Goal: Task Accomplishment & Management: Use online tool/utility

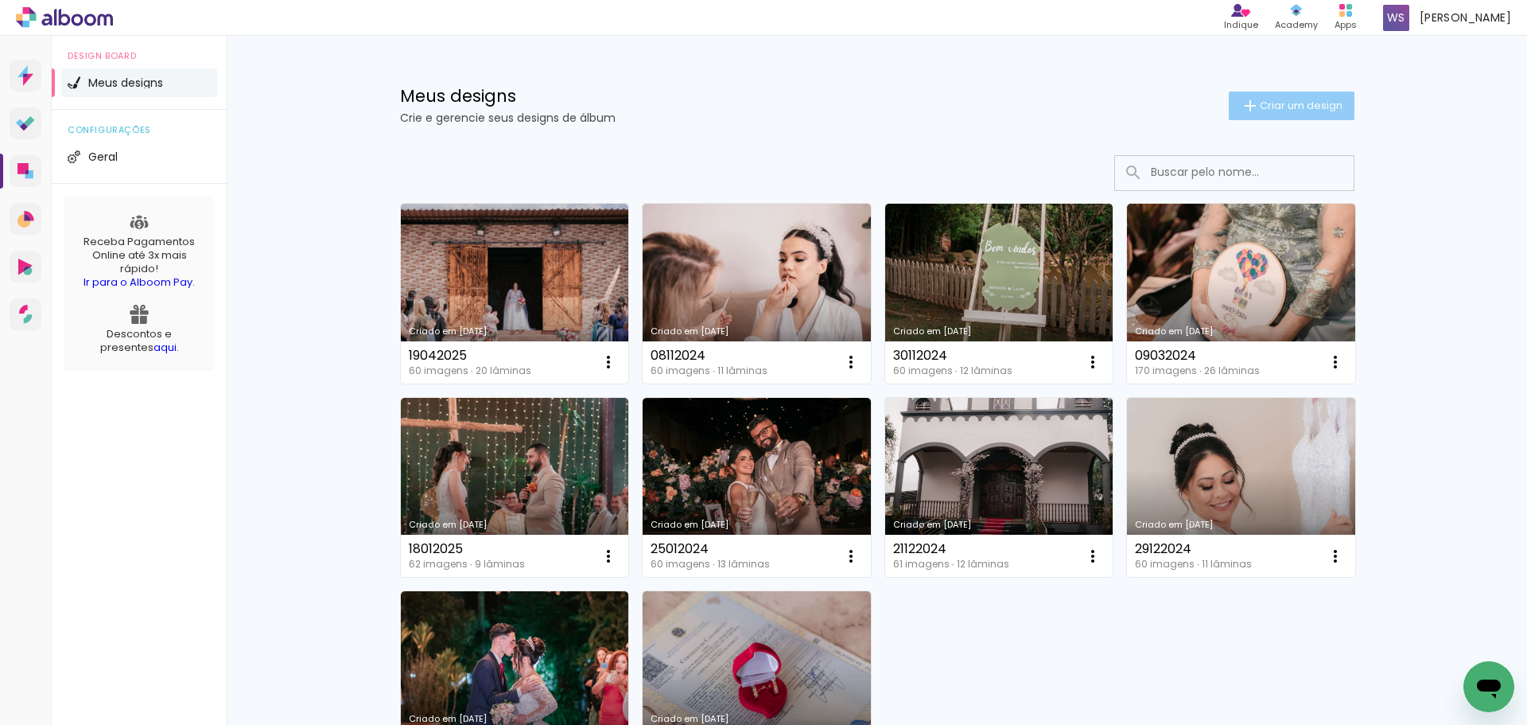
click at [1287, 115] on paper-button "Criar um design" at bounding box center [1292, 105] width 126 height 29
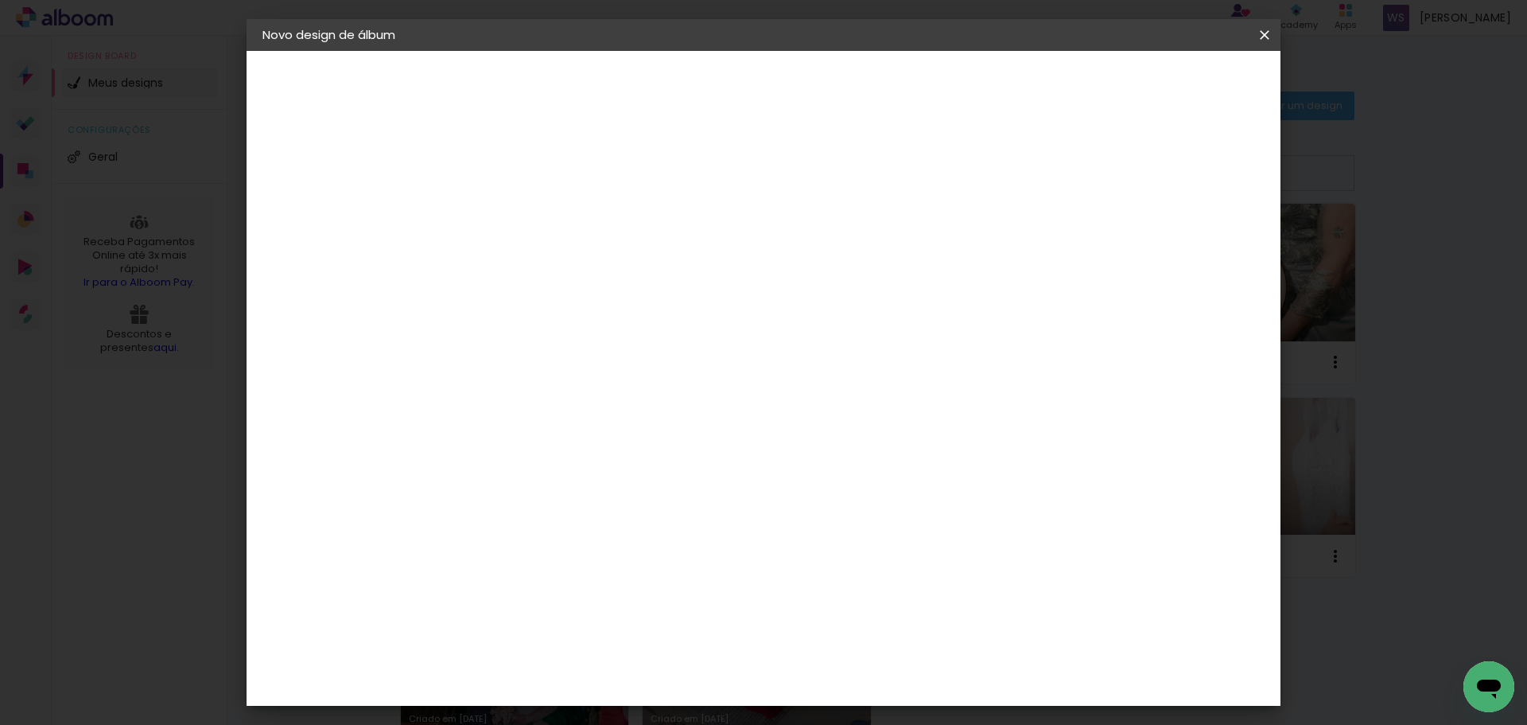
click at [523, 213] on input at bounding box center [523, 213] width 0 height 25
type input "09082025-Casamento"
type paper-input "09082025-Casamento"
click at [686, 91] on paper-button "Avançar" at bounding box center [647, 84] width 78 height 27
click at [0, 0] on slot "Tamanho Livre" at bounding box center [0, 0] width 0 height 0
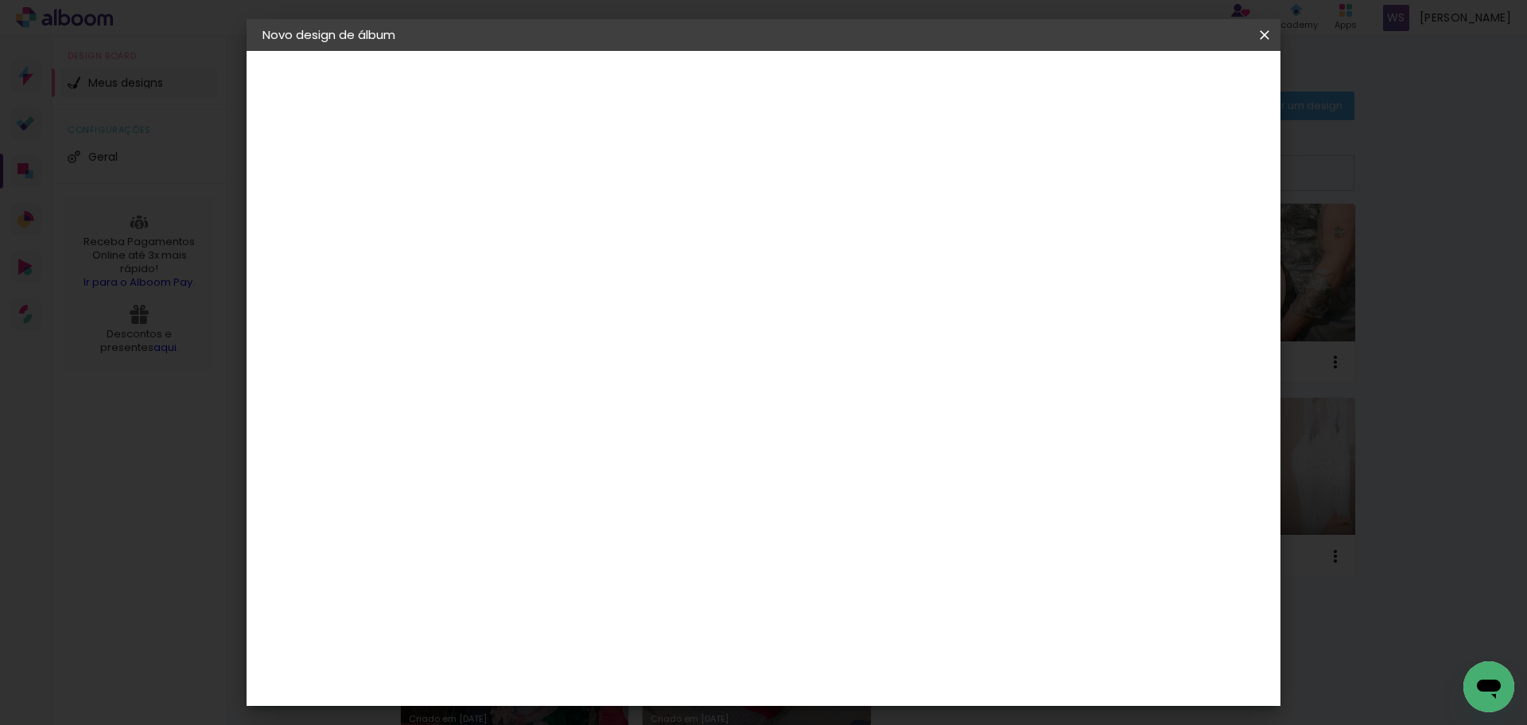
drag, startPoint x: 1242, startPoint y: 57, endPoint x: 1235, endPoint y: 66, distance: 11.3
click at [844, 66] on header "Fornecedor Escolha um fornecedor ou avance com o tamanho livre. Voltar Avançar" at bounding box center [648, 98] width 391 height 95
click at [821, 247] on paper-item "Tamanho Livre" at bounding box center [744, 241] width 153 height 35
click at [0, 0] on slot "Avançar" at bounding box center [0, 0] width 0 height 0
drag, startPoint x: 846, startPoint y: 663, endPoint x: 883, endPoint y: 652, distance: 39.0
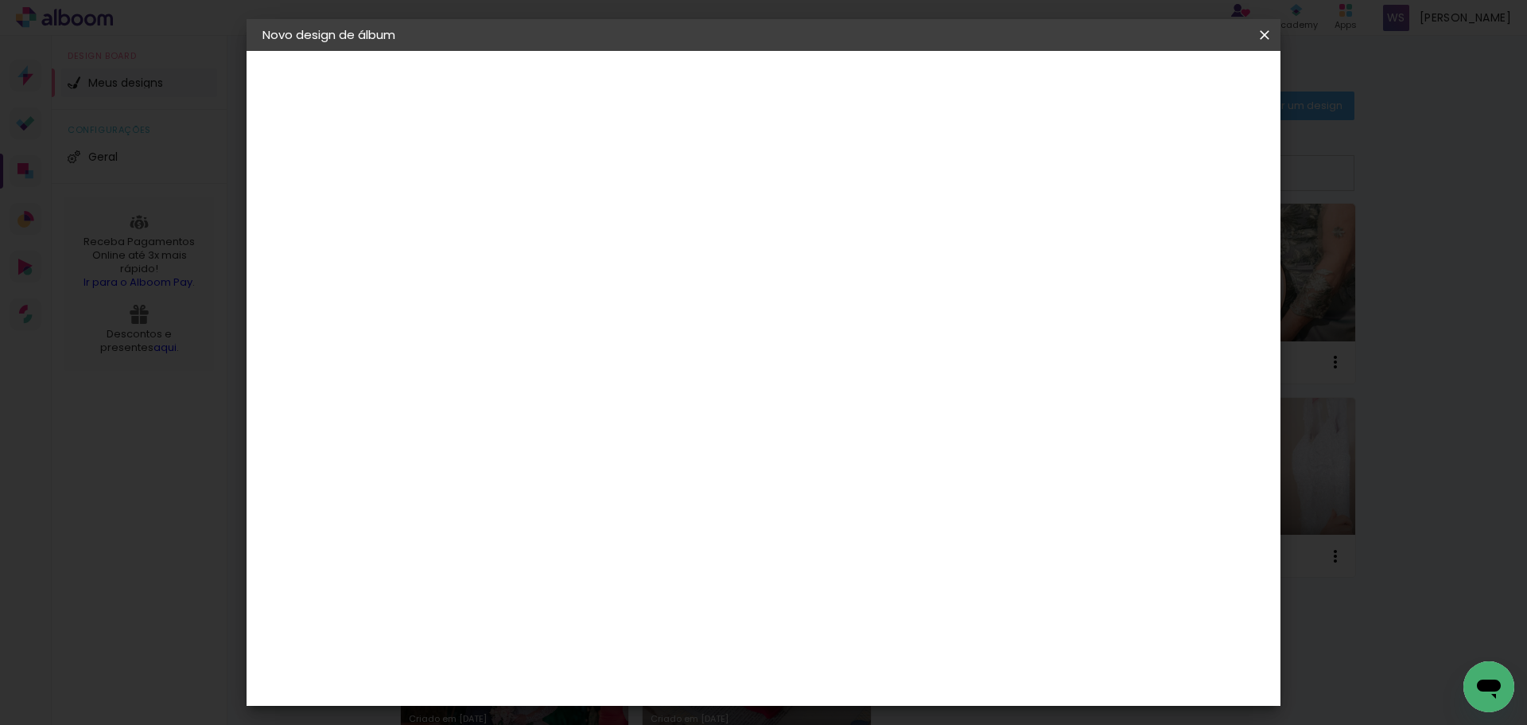
click at [887, 664] on div "60" at bounding box center [861, 664] width 60 height 24
type input "40"
type paper-input "40"
drag, startPoint x: 476, startPoint y: 535, endPoint x: 430, endPoint y: 527, distance: 46.2
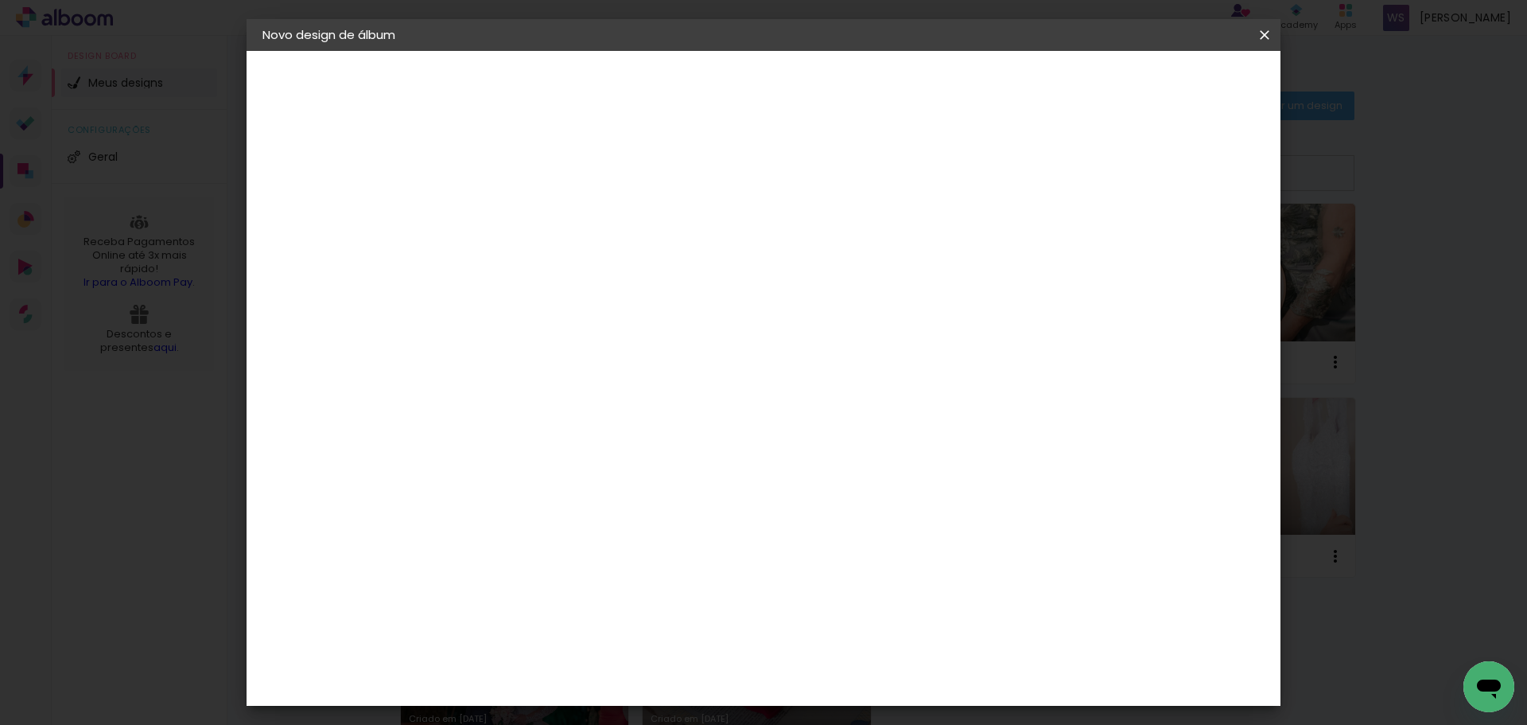
click at [430, 51] on quentale-album-spec "Iniciar design Iniciar design" at bounding box center [764, 51] width 1034 height 0
drag, startPoint x: 500, startPoint y: 527, endPoint x: 451, endPoint y: 515, distance: 50.0
click at [496, 524] on div "cm" at bounding box center [502, 530] width 19 height 24
drag, startPoint x: 463, startPoint y: 524, endPoint x: 532, endPoint y: 520, distance: 69.3
click at [529, 208] on div "20 cm cm cm mm A maioria das encadernadoras sugere 5mm de sangria." at bounding box center [829, 143] width 752 height 127
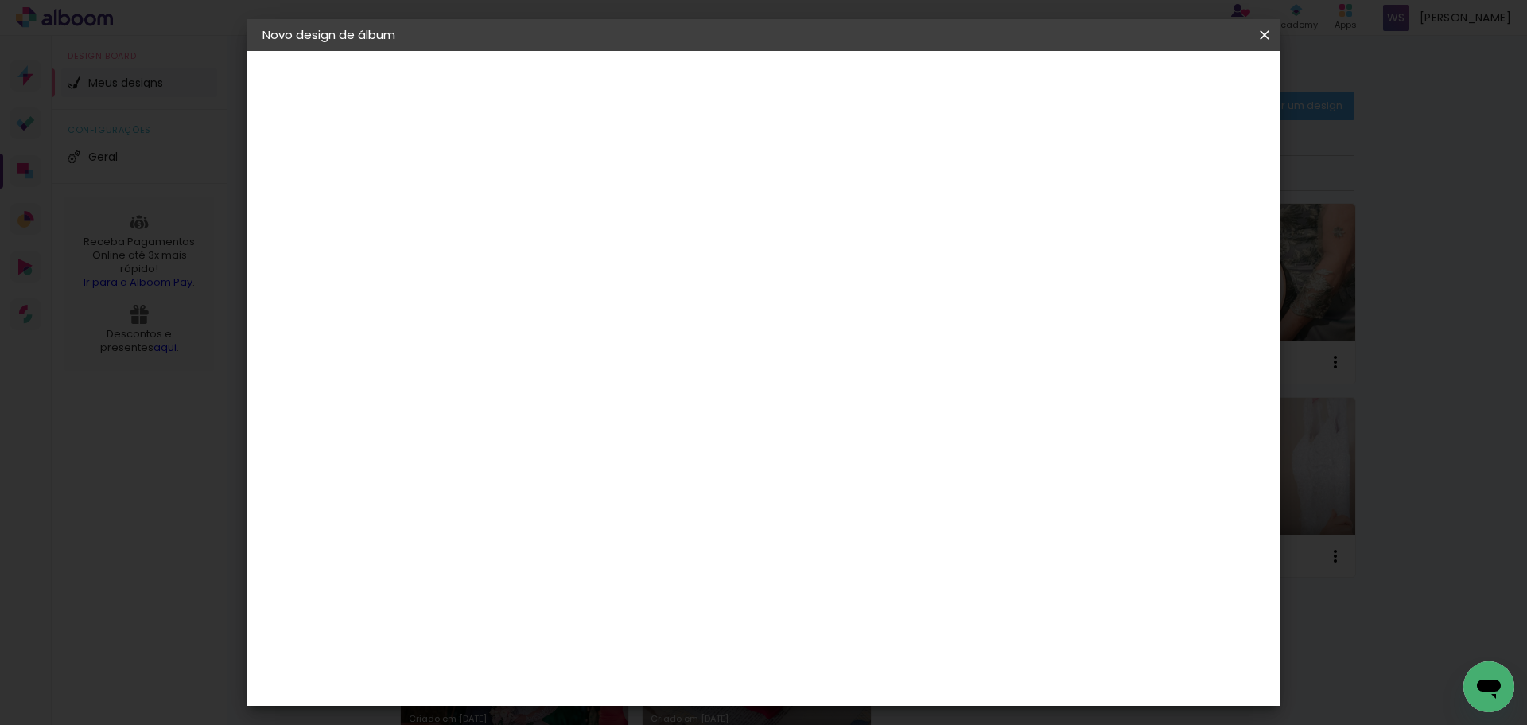
type input "20"
type paper-input "20"
click at [1165, 90] on span "Iniciar design" at bounding box center [1129, 84] width 72 height 11
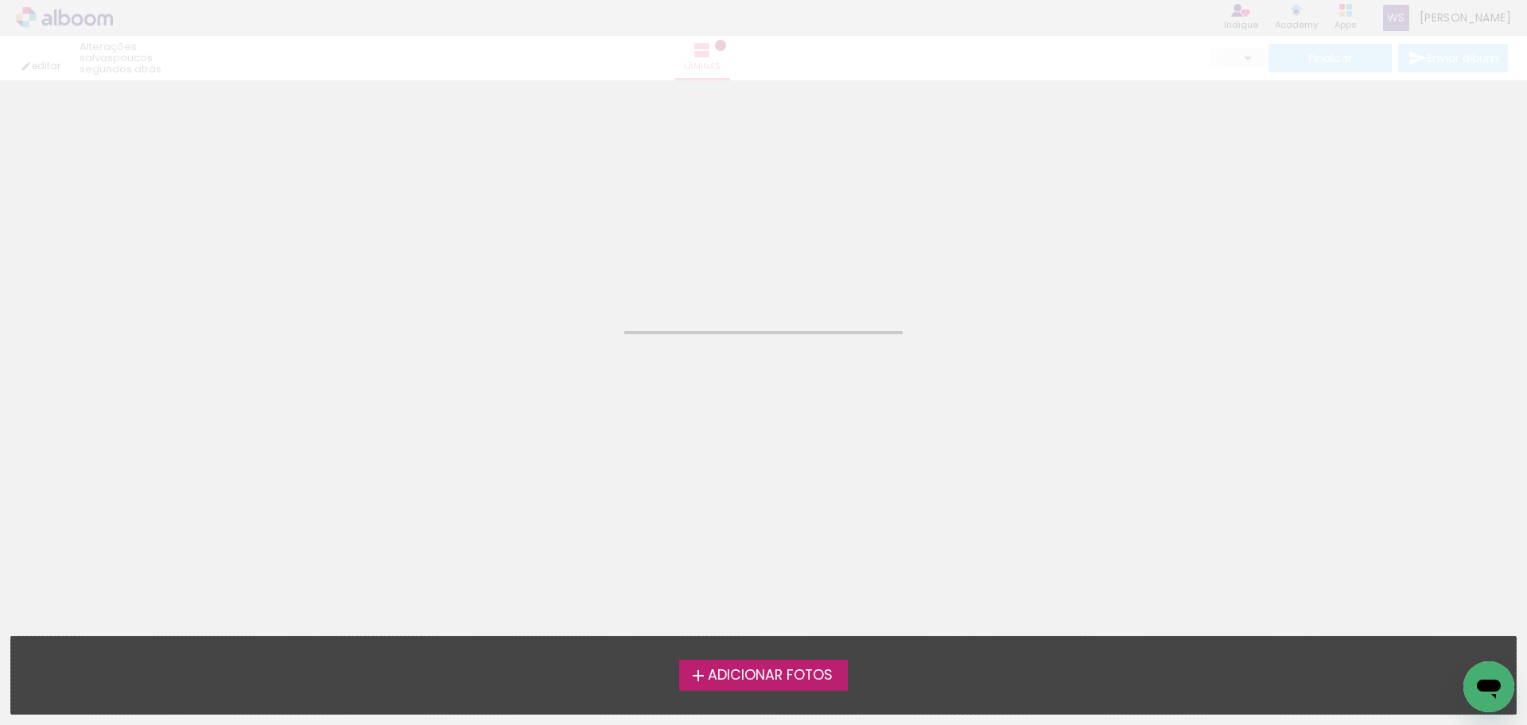
click at [806, 669] on span "Adicionar Fotos" at bounding box center [770, 675] width 125 height 14
click at [0, 0] on input "file" at bounding box center [0, 0] width 0 height 0
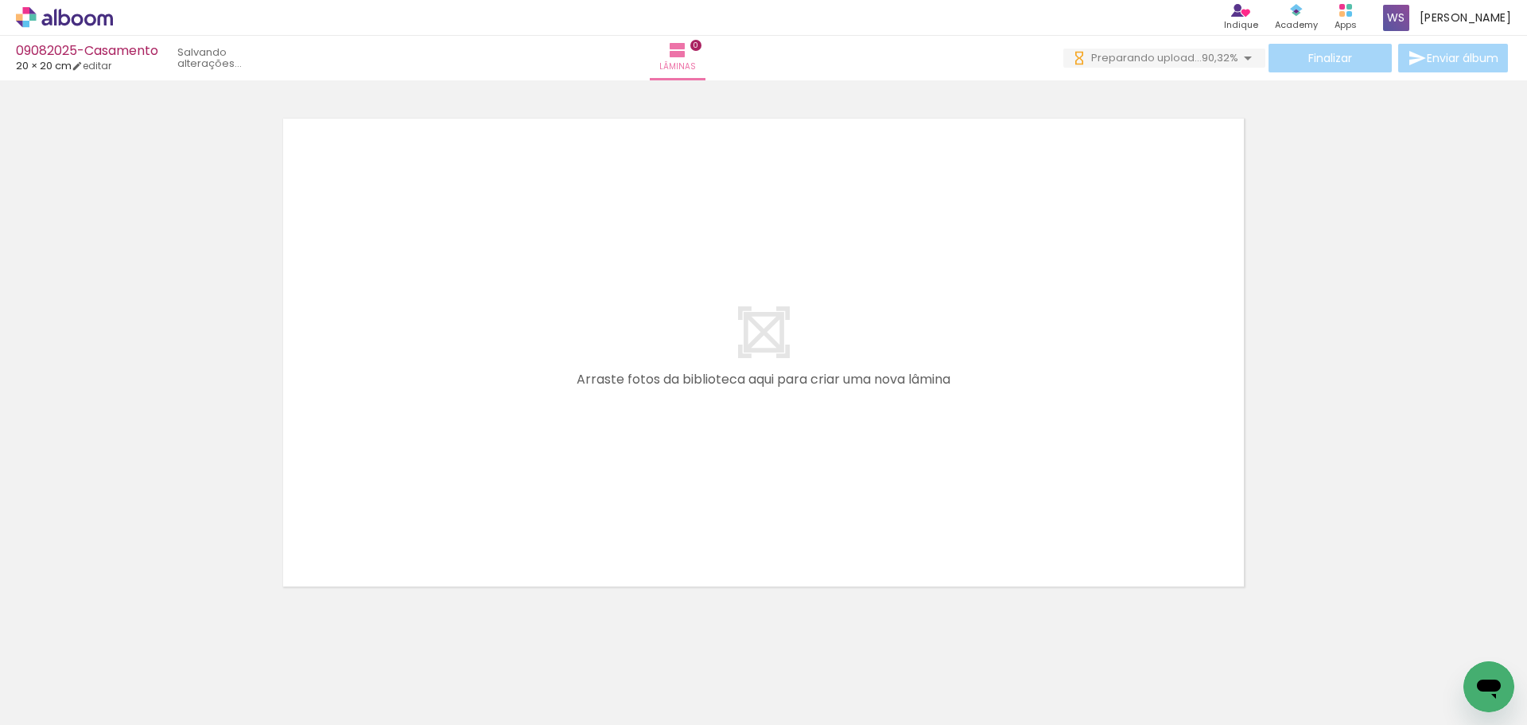
drag, startPoint x: 246, startPoint y: 683, endPoint x: 189, endPoint y: 677, distance: 57.6
click at [130, 683] on iron-horizontal-list at bounding box center [115, 674] width 32 height 99
click at [130, 678] on iron-horizontal-list at bounding box center [115, 674] width 32 height 99
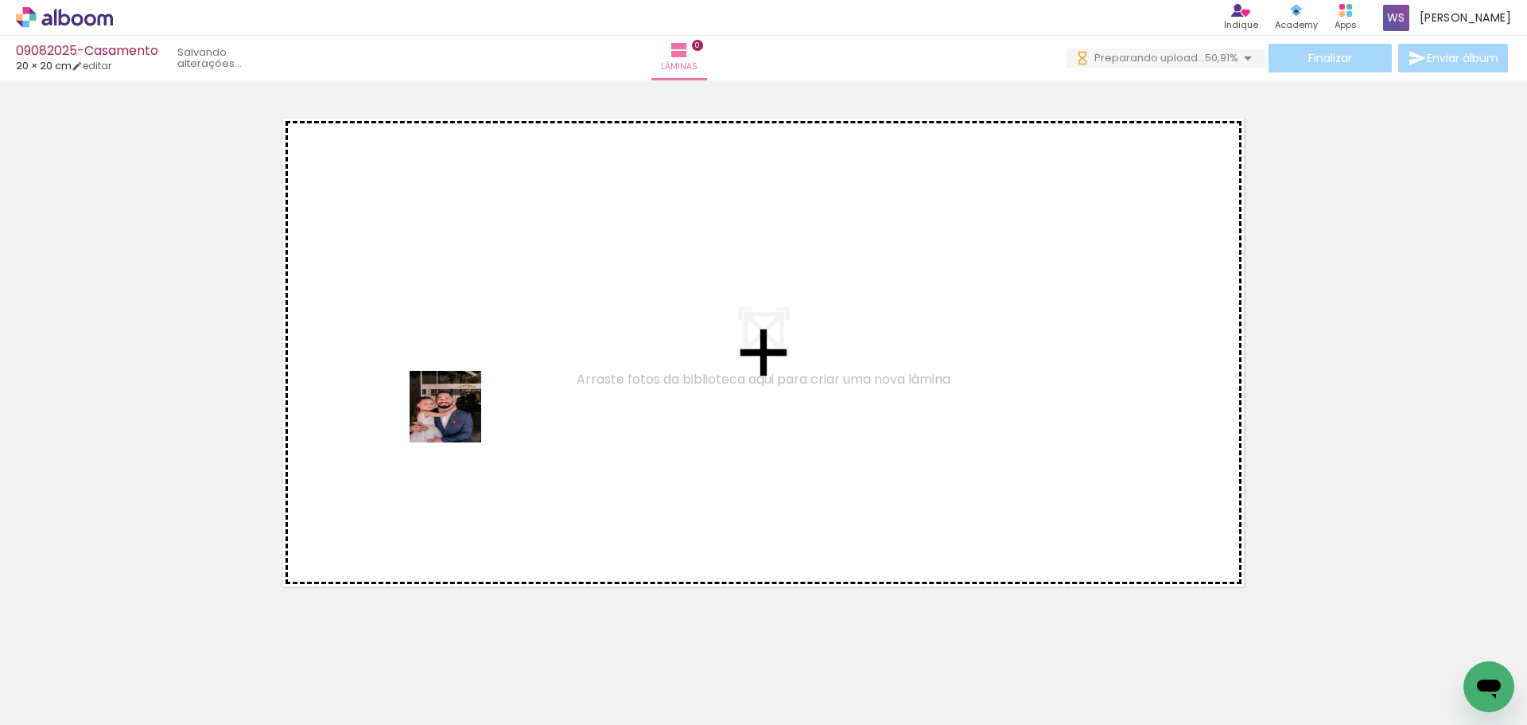
drag, startPoint x: 321, startPoint y: 534, endPoint x: 453, endPoint y: 418, distance: 175.9
click at [457, 418] on quentale-workspace at bounding box center [763, 362] width 1527 height 725
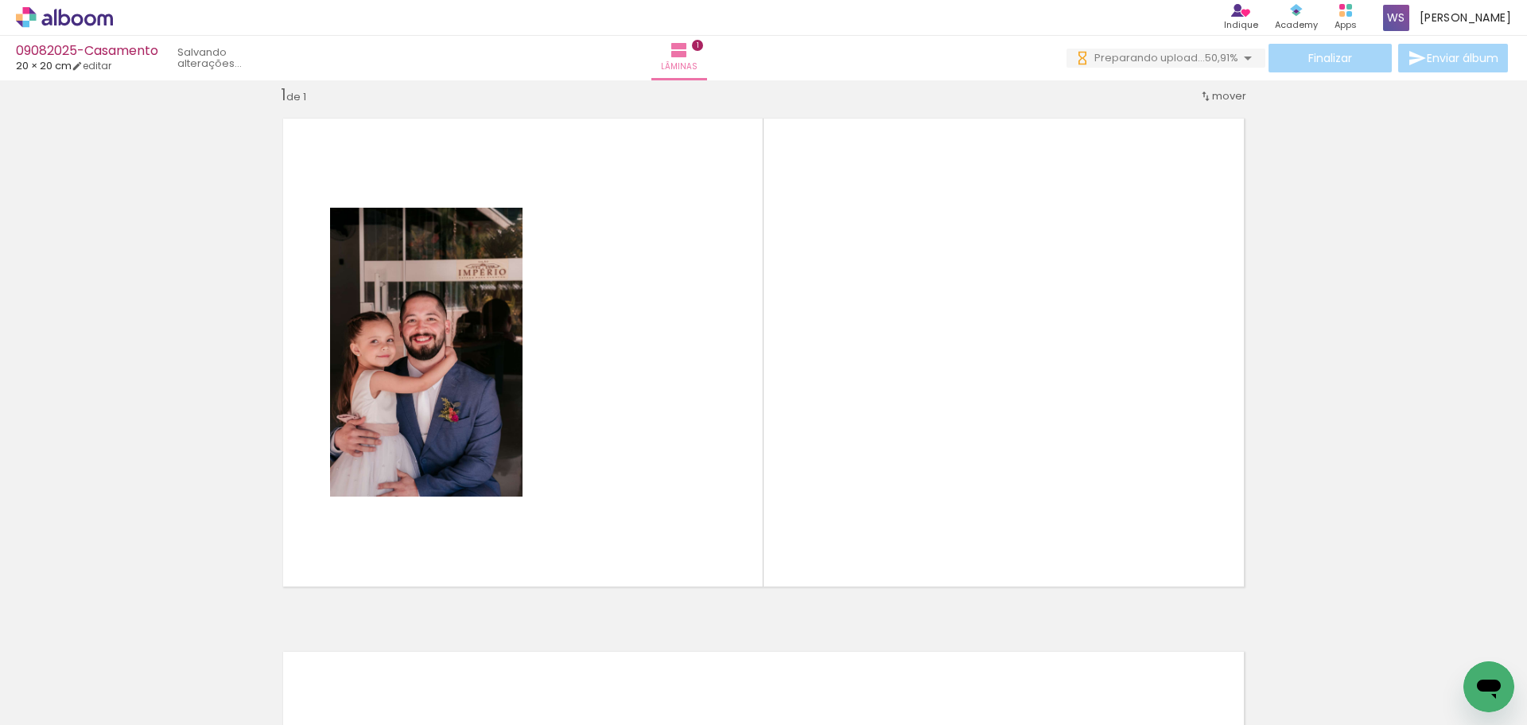
scroll to position [21, 0]
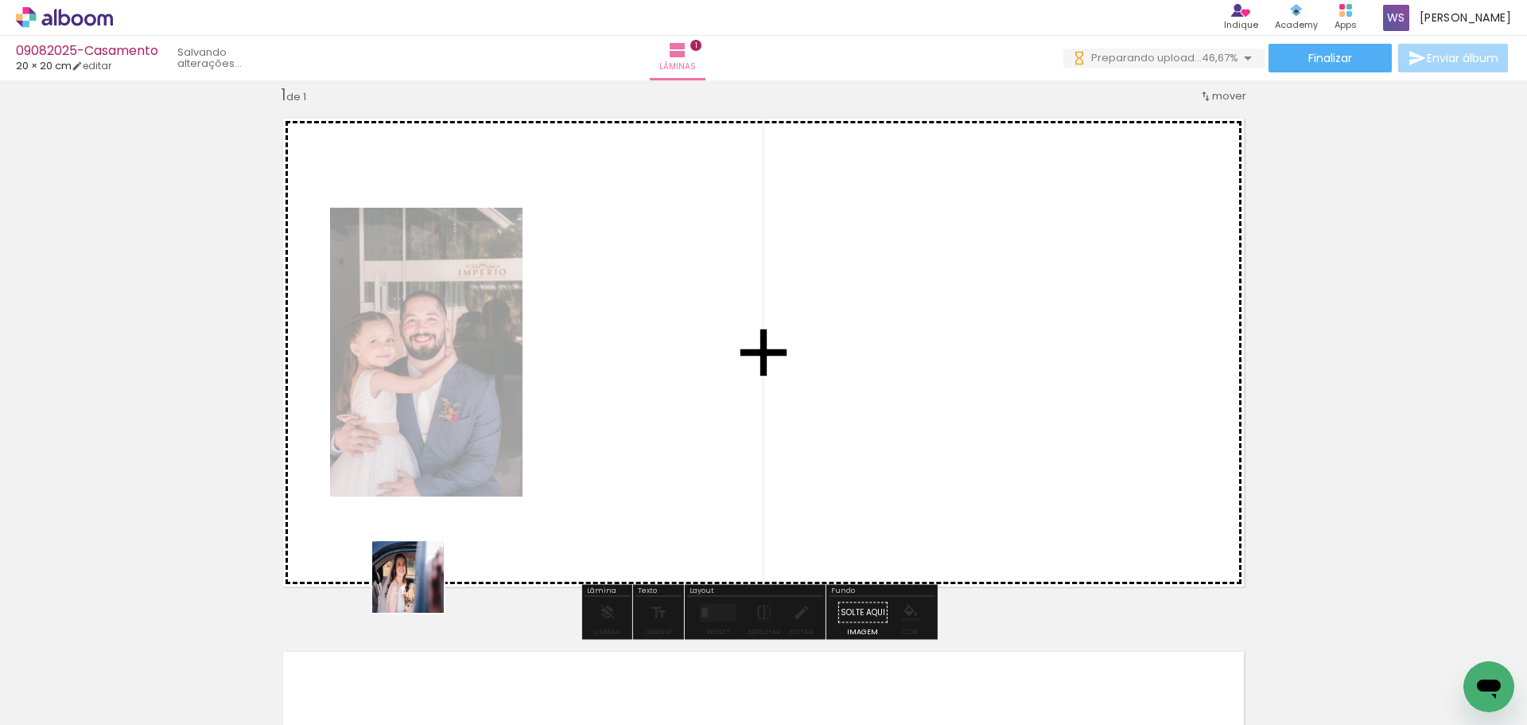
drag, startPoint x: 253, startPoint y: 680, endPoint x: 974, endPoint y: 295, distance: 817.2
click at [974, 295] on quentale-workspace at bounding box center [763, 362] width 1527 height 725
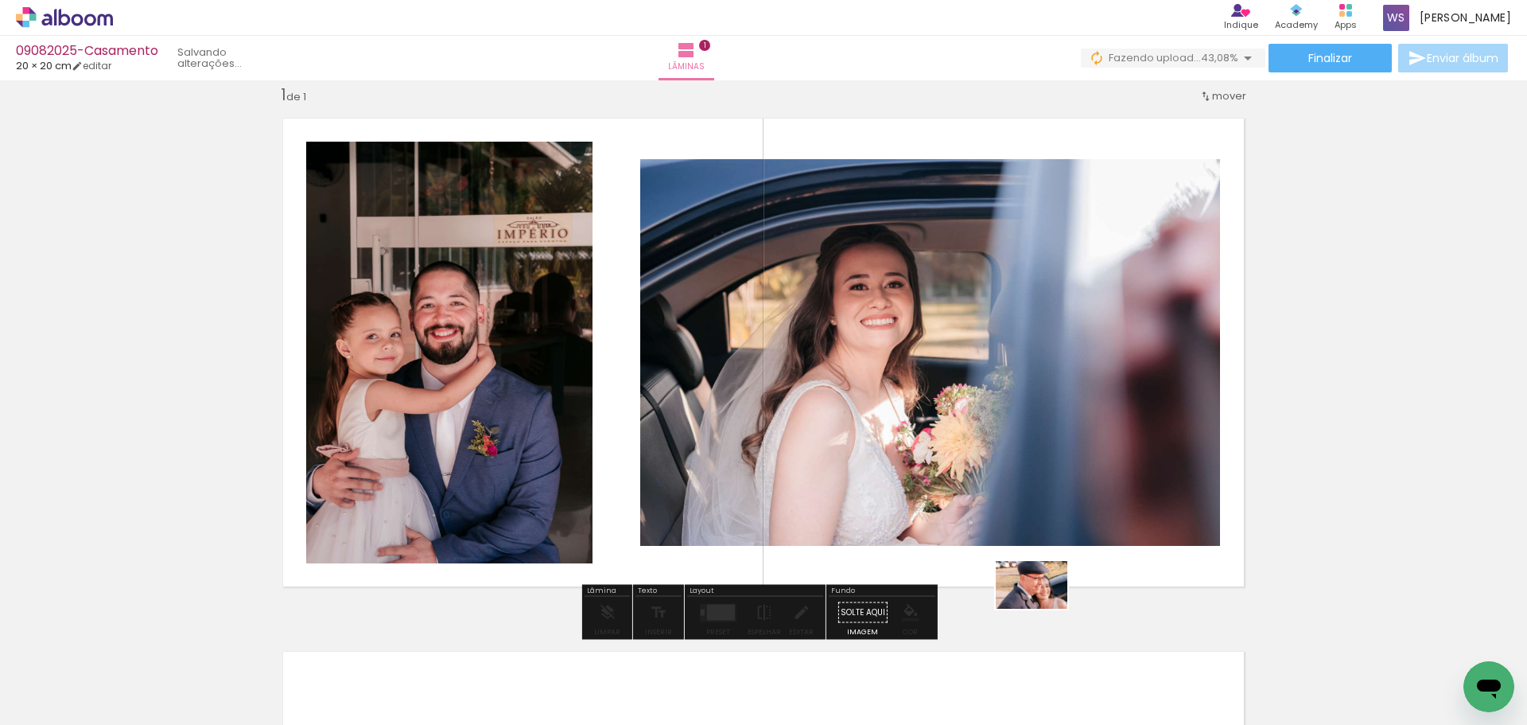
scroll to position [0, 0]
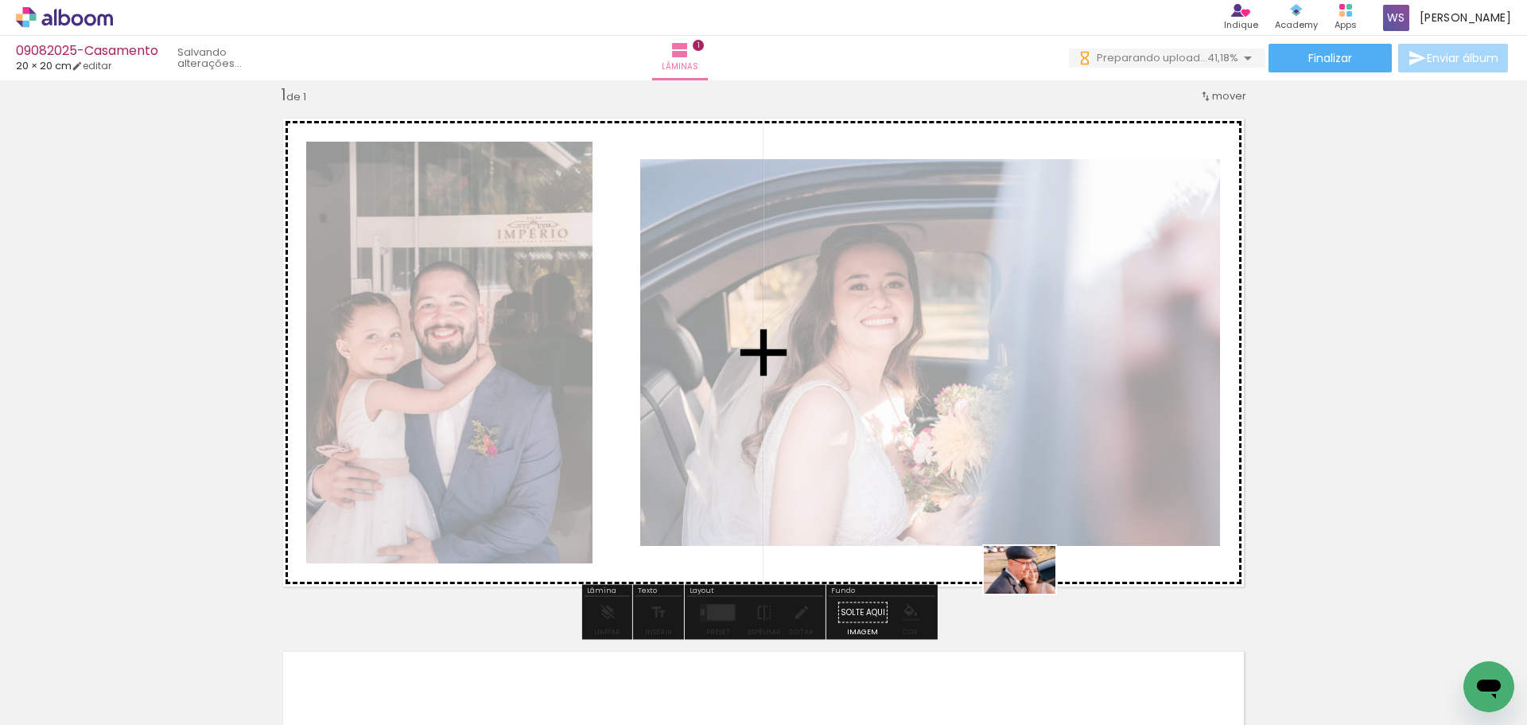
drag, startPoint x: 348, startPoint y: 688, endPoint x: 1032, endPoint y: 593, distance: 689.9
click at [1032, 593] on quentale-workspace at bounding box center [763, 362] width 1527 height 725
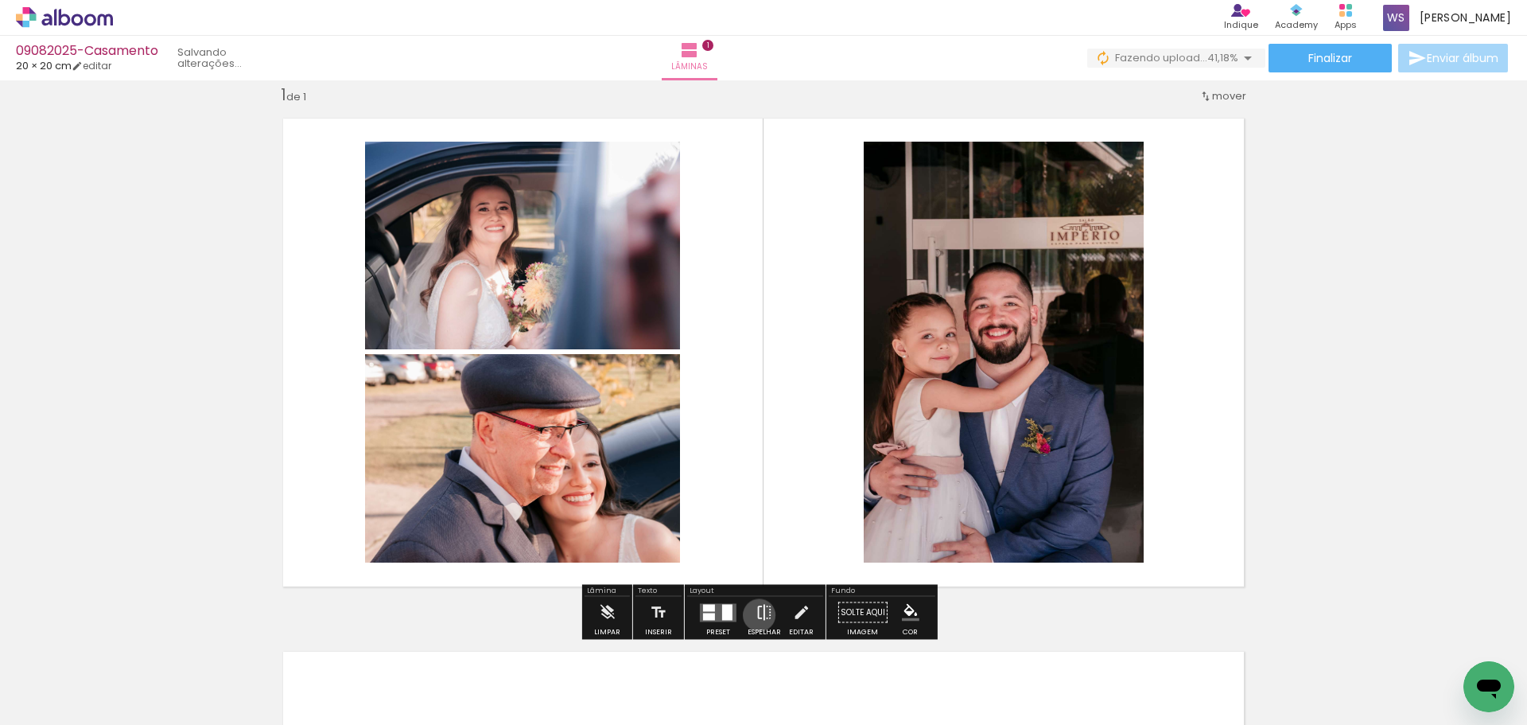
click at [757, 614] on iron-icon at bounding box center [765, 613] width 18 height 32
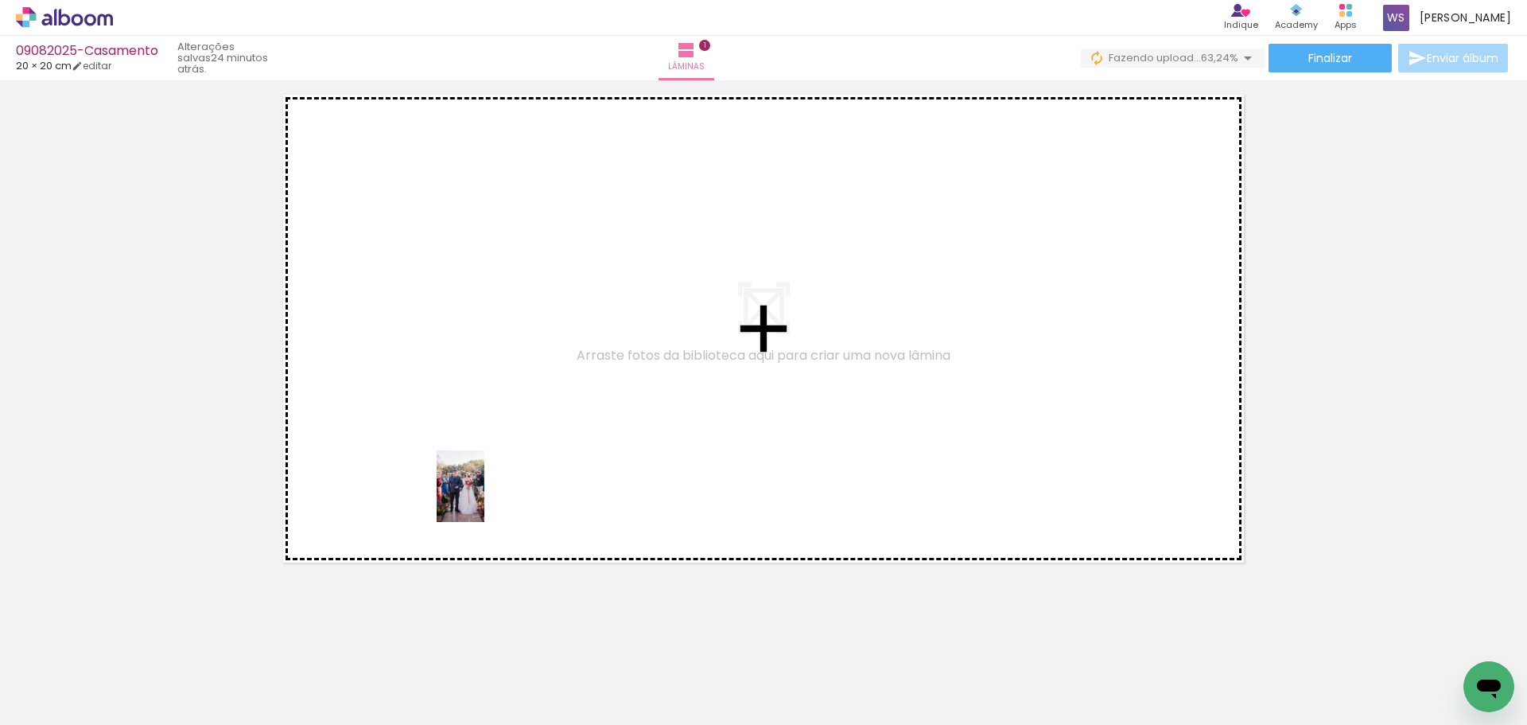
drag, startPoint x: 453, startPoint y: 701, endPoint x: 484, endPoint y: 497, distance: 206.1
click at [484, 497] on quentale-workspace at bounding box center [763, 362] width 1527 height 725
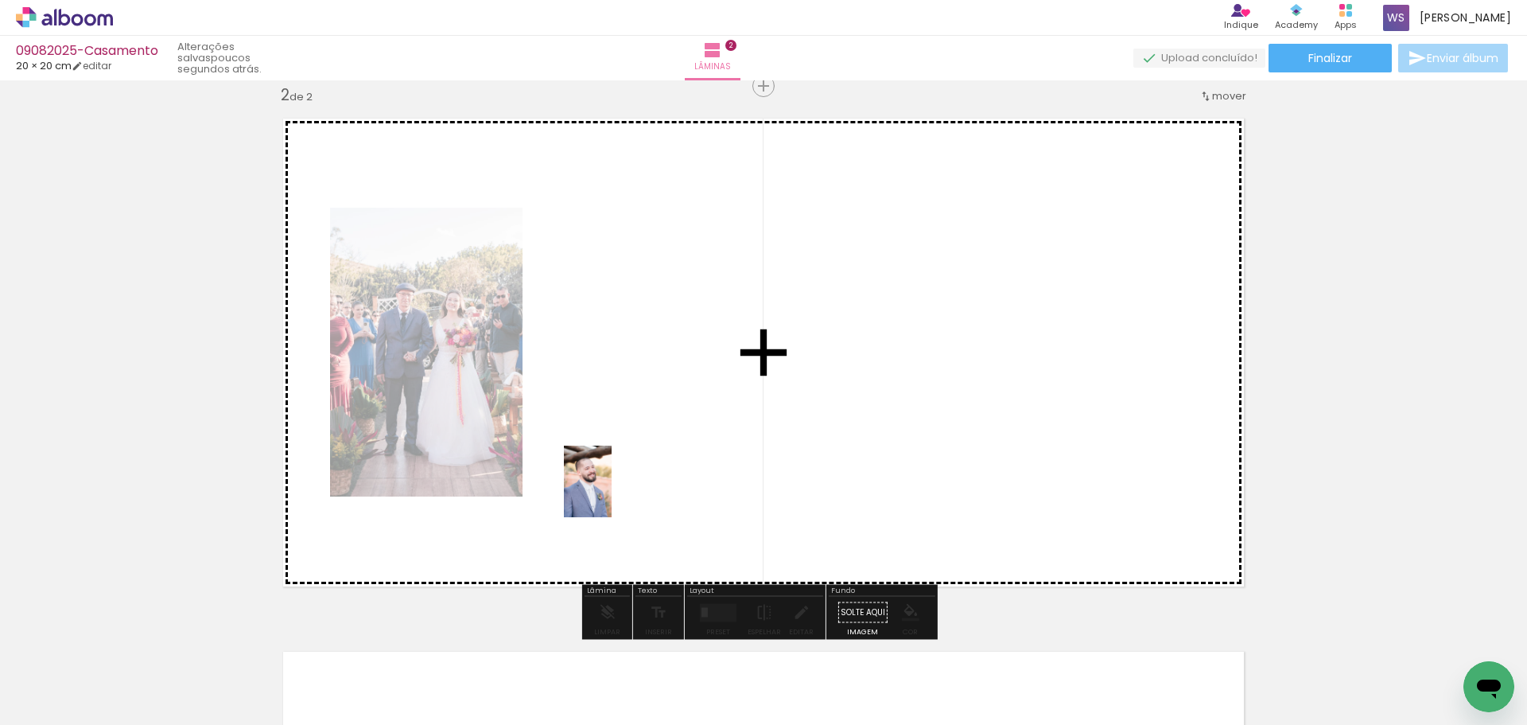
drag, startPoint x: 602, startPoint y: 702, endPoint x: 612, endPoint y: 493, distance: 208.7
click at [612, 493] on quentale-workspace at bounding box center [763, 362] width 1527 height 725
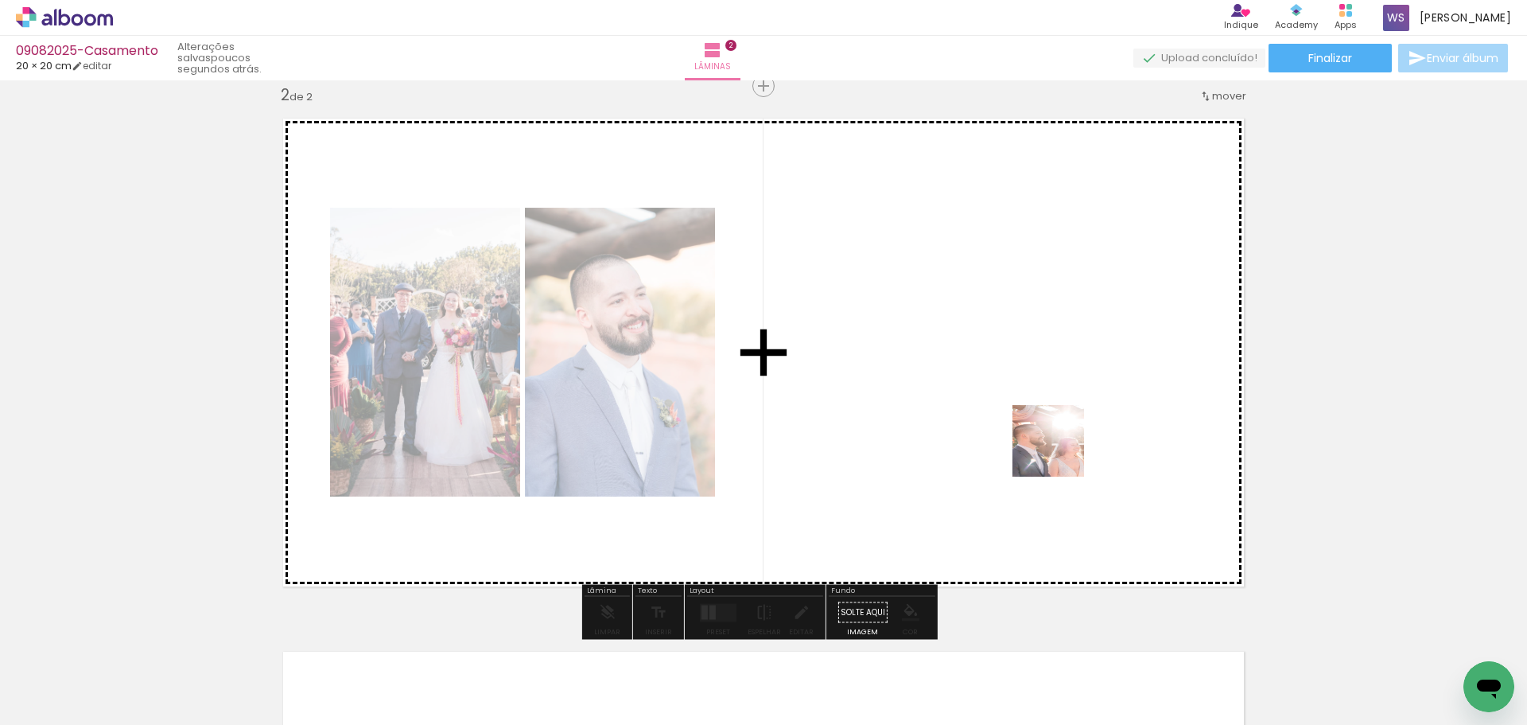
drag, startPoint x: 605, startPoint y: 640, endPoint x: 1076, endPoint y: 442, distance: 510.6
click at [1076, 442] on quentale-workspace at bounding box center [763, 362] width 1527 height 725
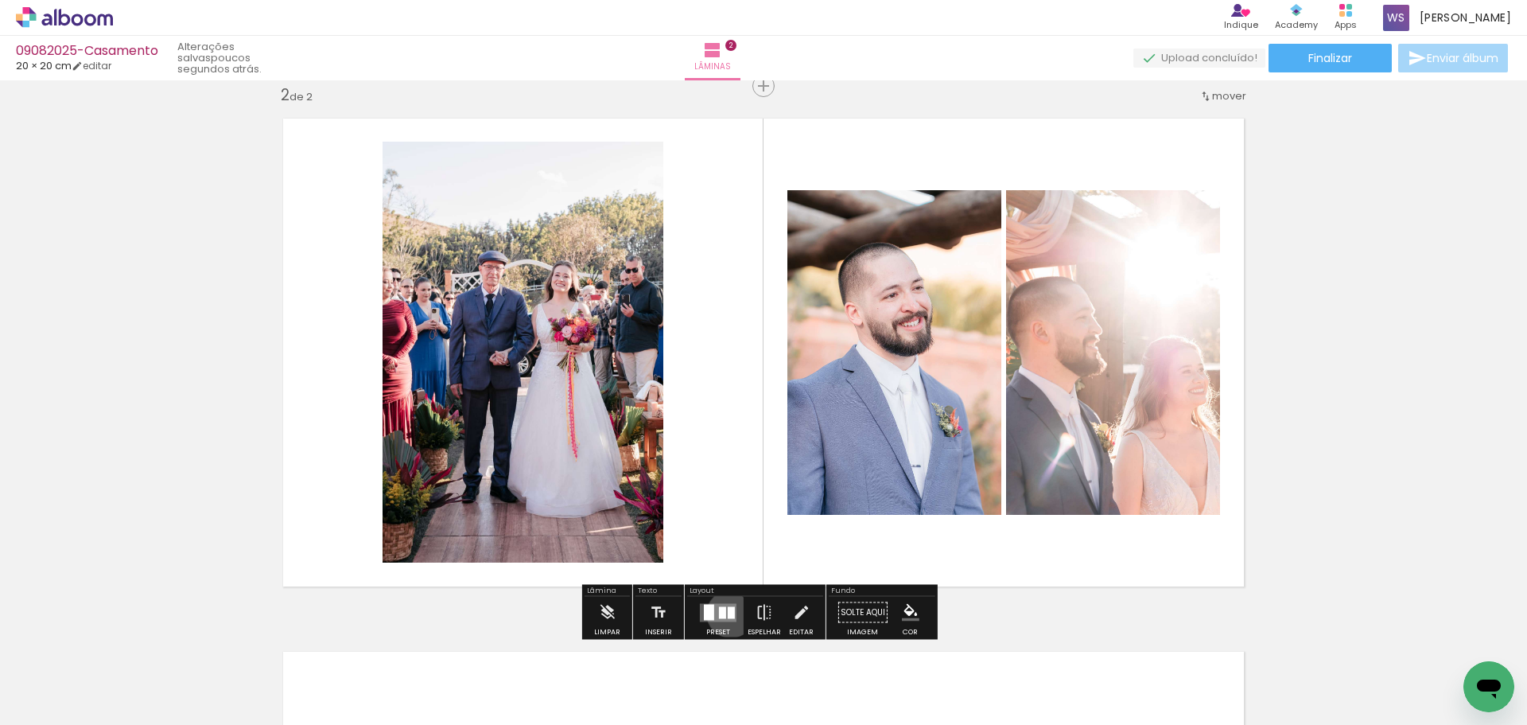
click at [728, 613] on div at bounding box center [731, 612] width 7 height 12
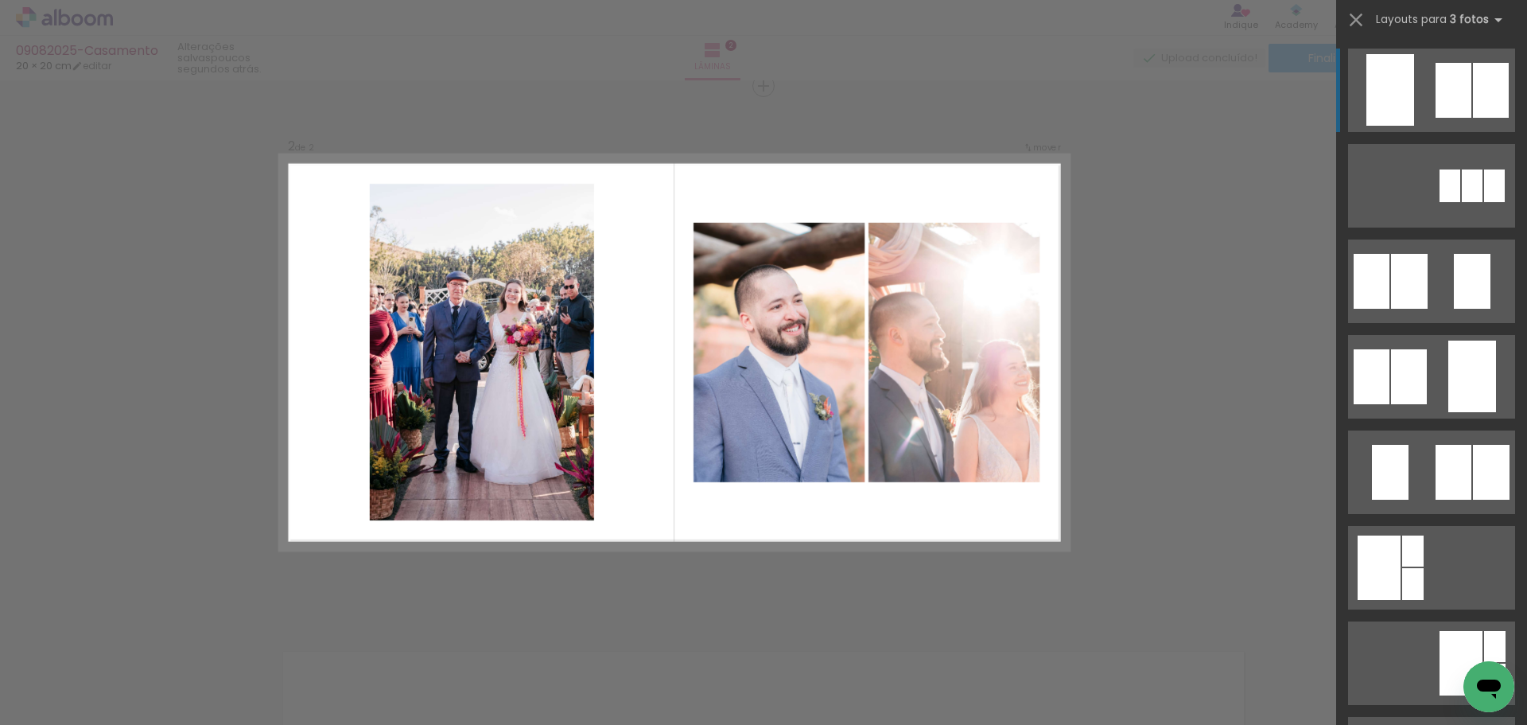
click at [1437, 91] on div at bounding box center [1454, 90] width 36 height 55
click at [1425, 88] on quentale-layouter at bounding box center [1431, 91] width 167 height 84
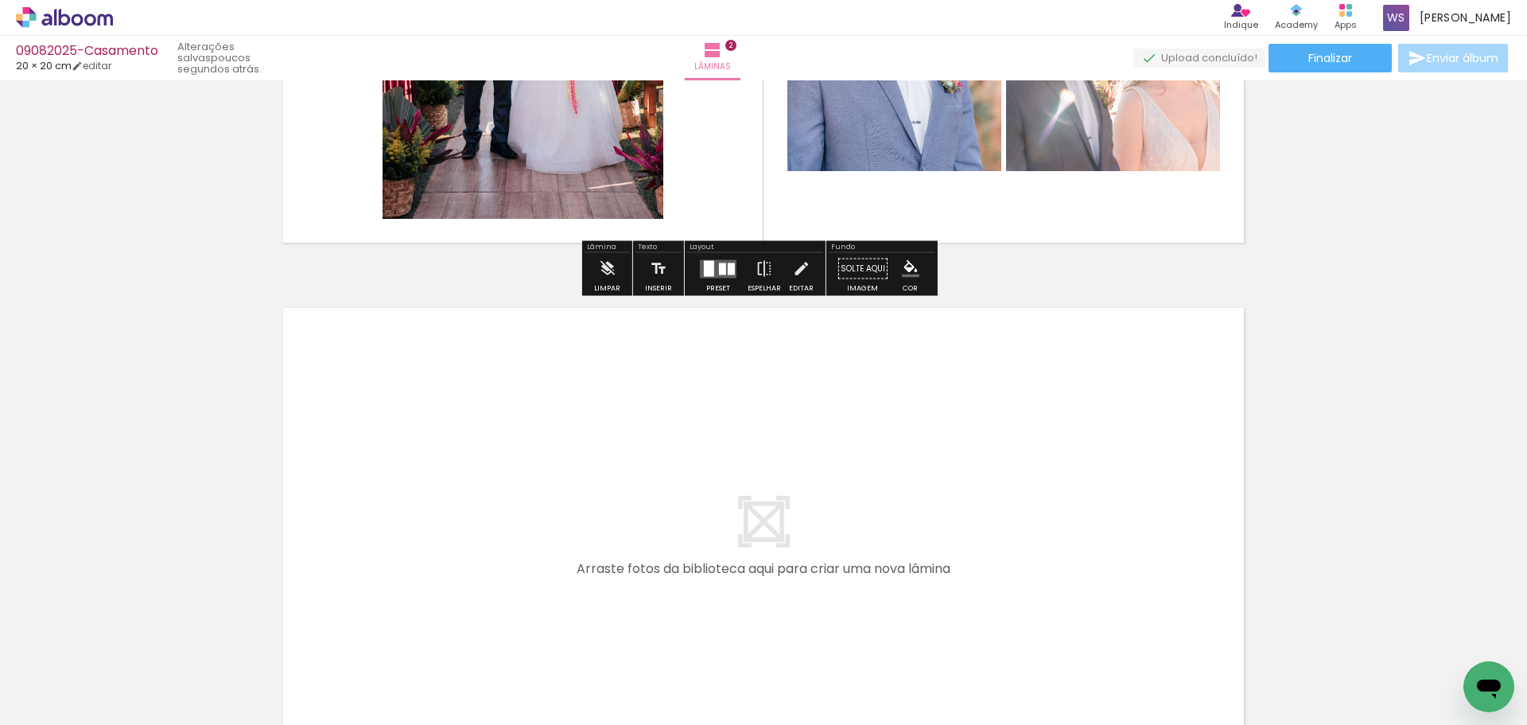
scroll to position [1034, 0]
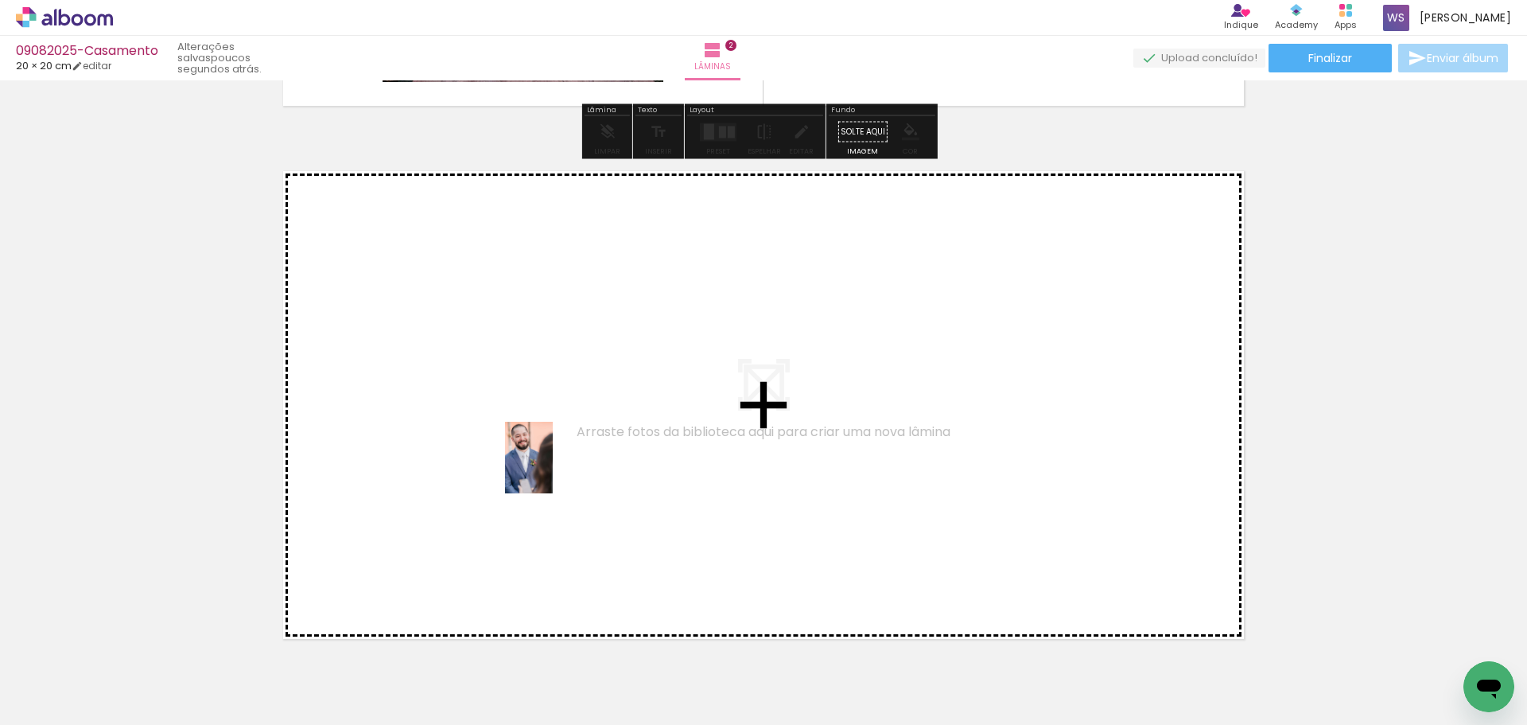
drag, startPoint x: 688, startPoint y: 687, endPoint x: 553, endPoint y: 469, distance: 256.5
click at [553, 469] on quentale-workspace at bounding box center [763, 362] width 1527 height 725
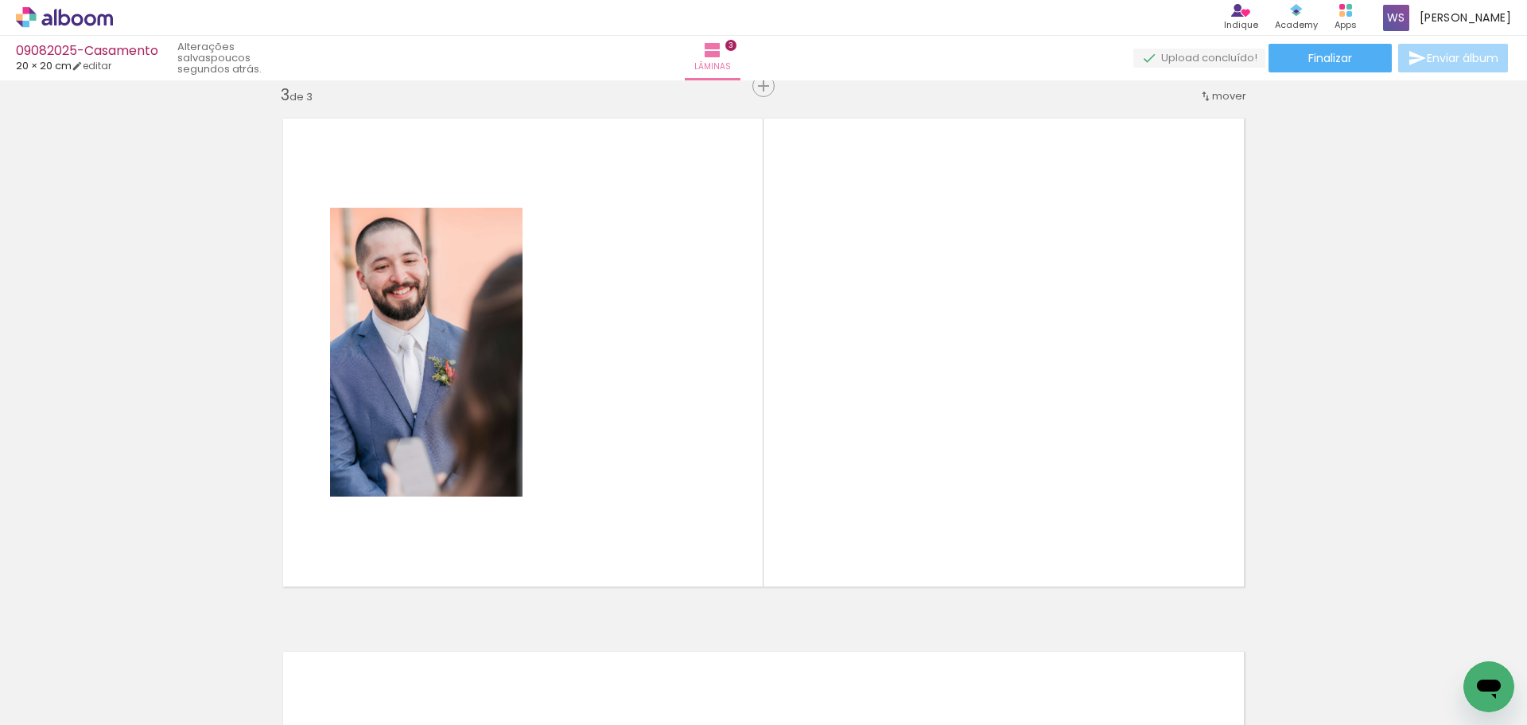
scroll to position [0, 1916]
drag, startPoint x: 1022, startPoint y: 670, endPoint x: 1097, endPoint y: 383, distance: 296.8
click at [1097, 382] on quentale-workspace at bounding box center [763, 362] width 1527 height 725
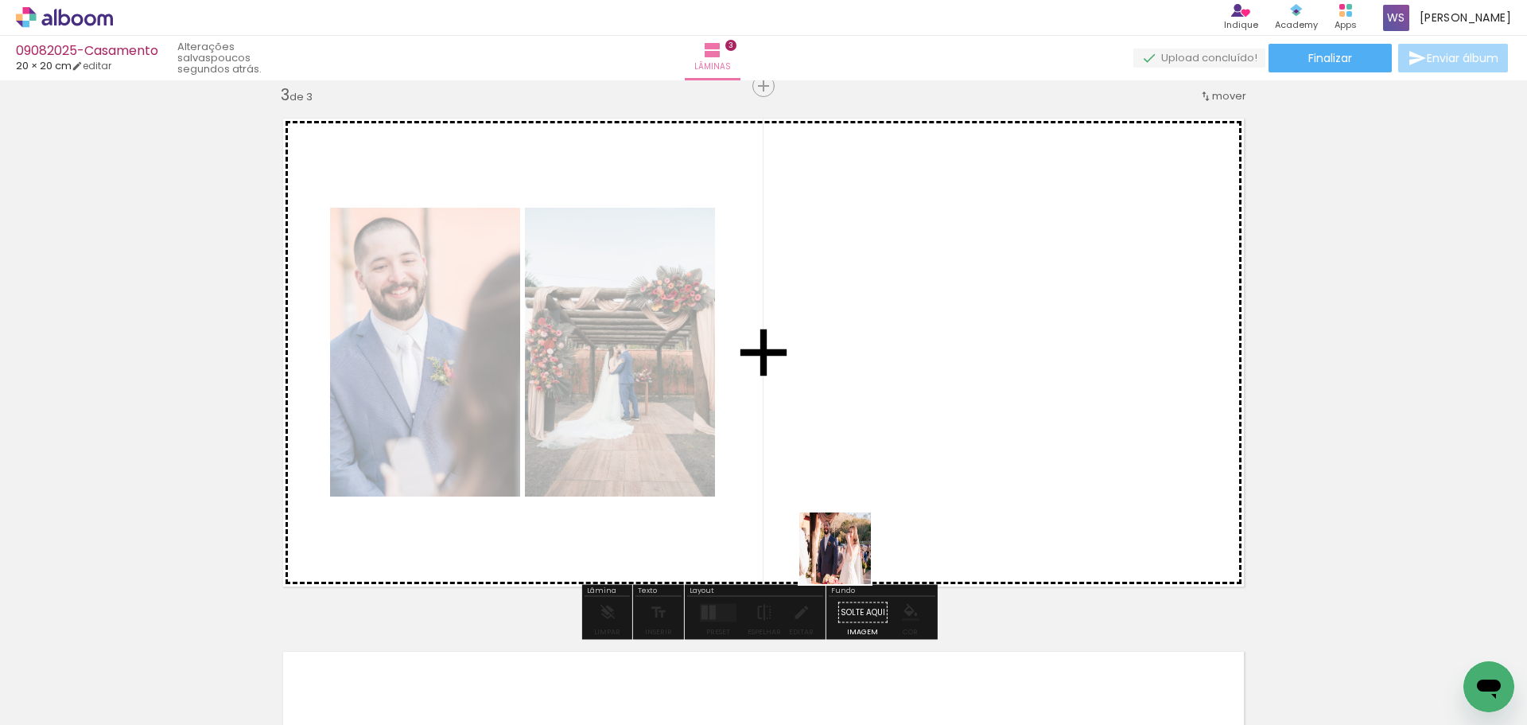
drag, startPoint x: 847, startPoint y: 560, endPoint x: 846, endPoint y: 409, distance: 151.2
click at [846, 409] on quentale-workspace at bounding box center [763, 362] width 1527 height 725
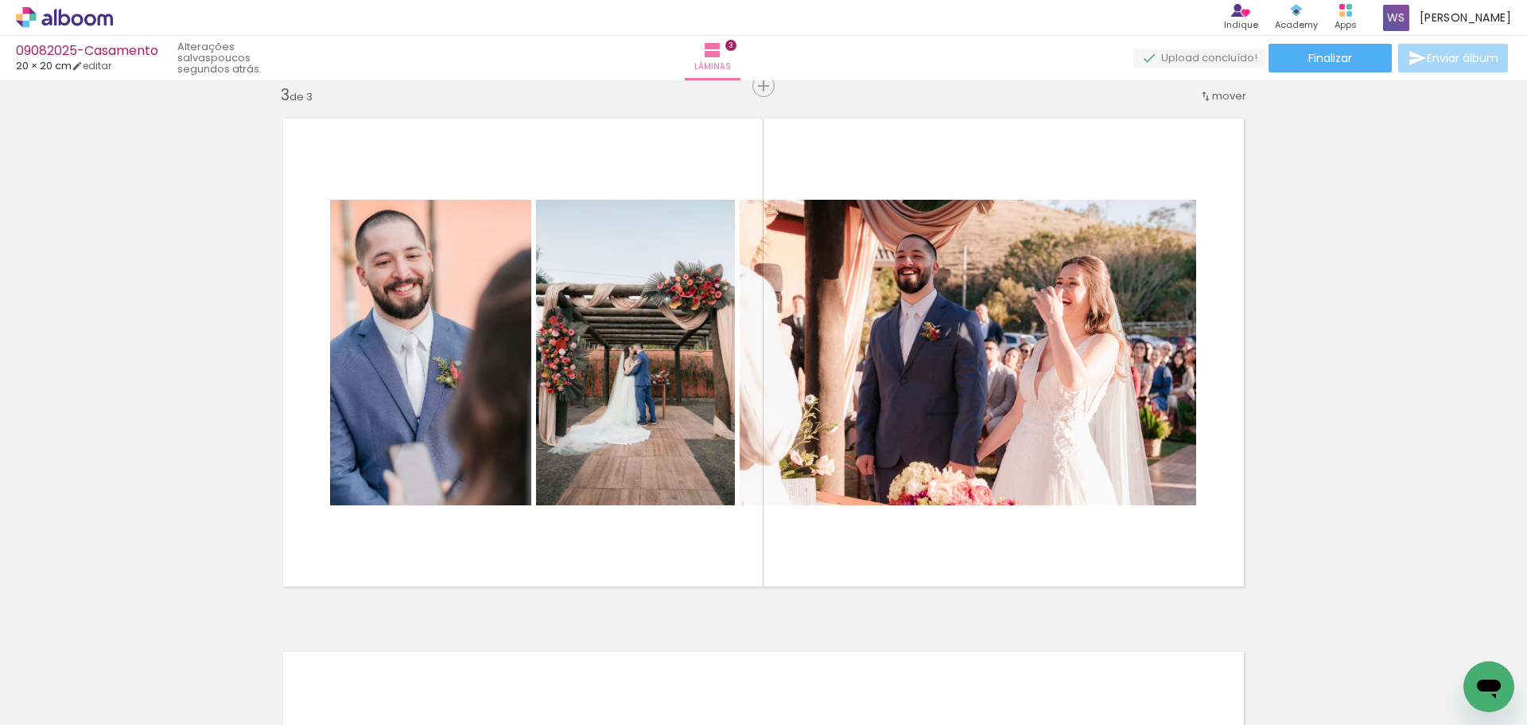
scroll to position [0, 0]
click at [761, 693] on quentale-thumb at bounding box center [782, 670] width 89 height 91
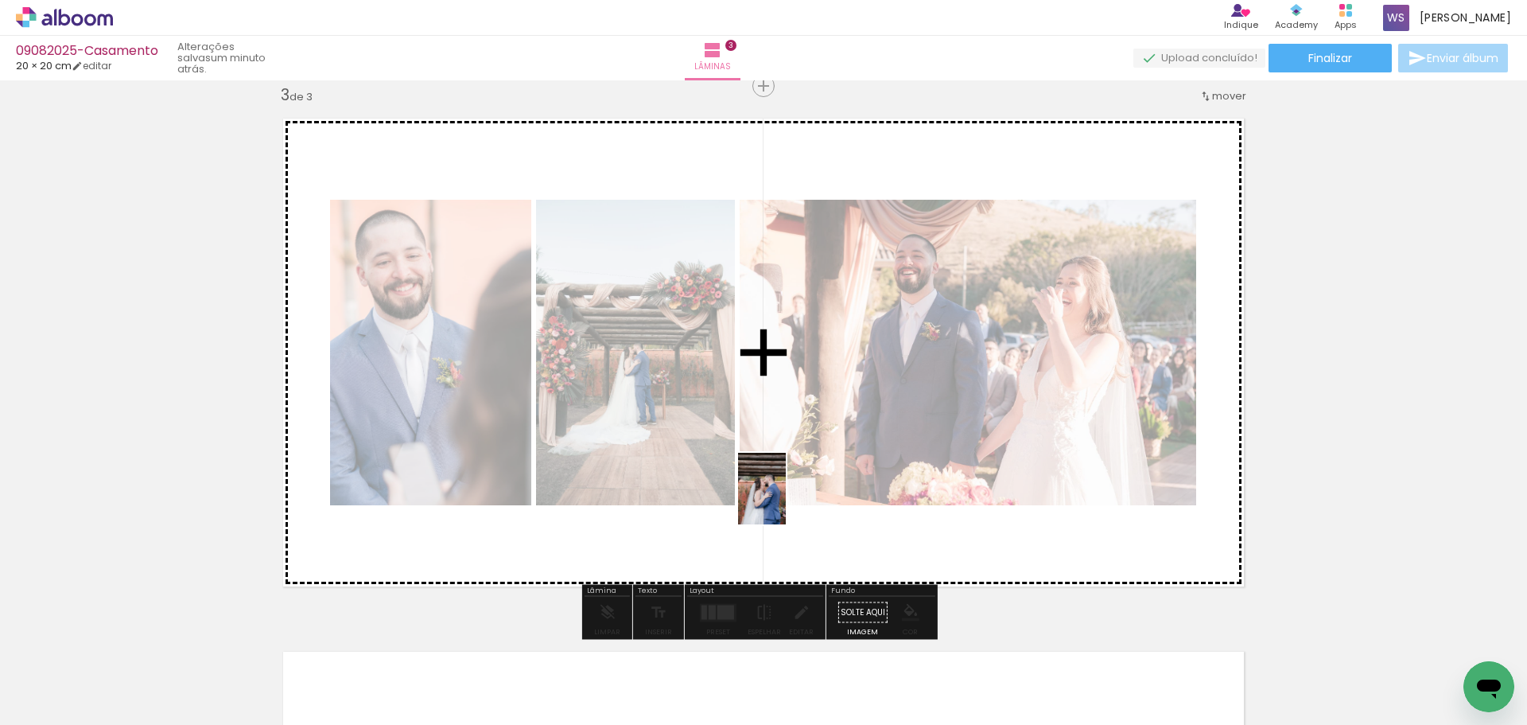
drag, startPoint x: 782, startPoint y: 697, endPoint x: 785, endPoint y: 502, distance: 194.9
click at [786, 501] on quentale-workspace at bounding box center [763, 362] width 1527 height 725
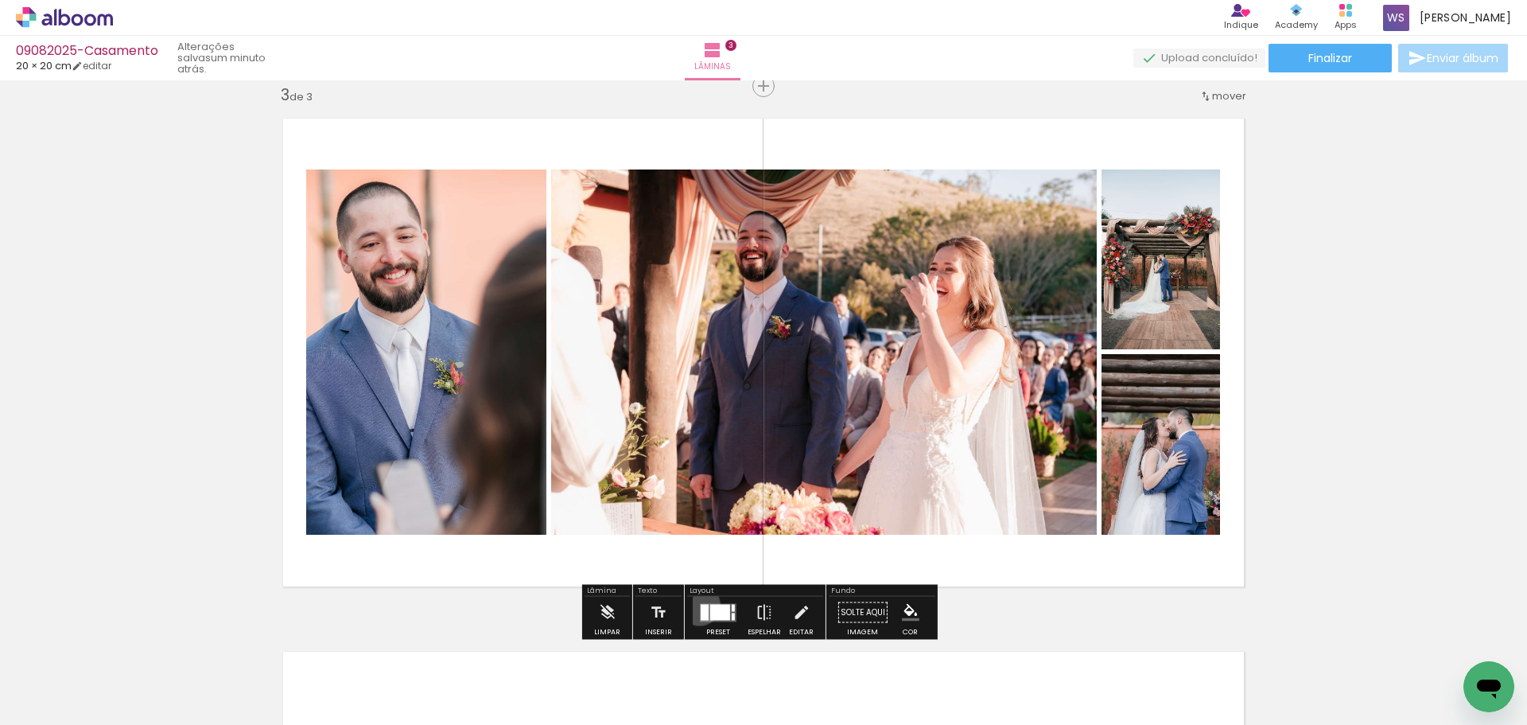
click at [700, 606] on quentale-layouter at bounding box center [718, 612] width 37 height 18
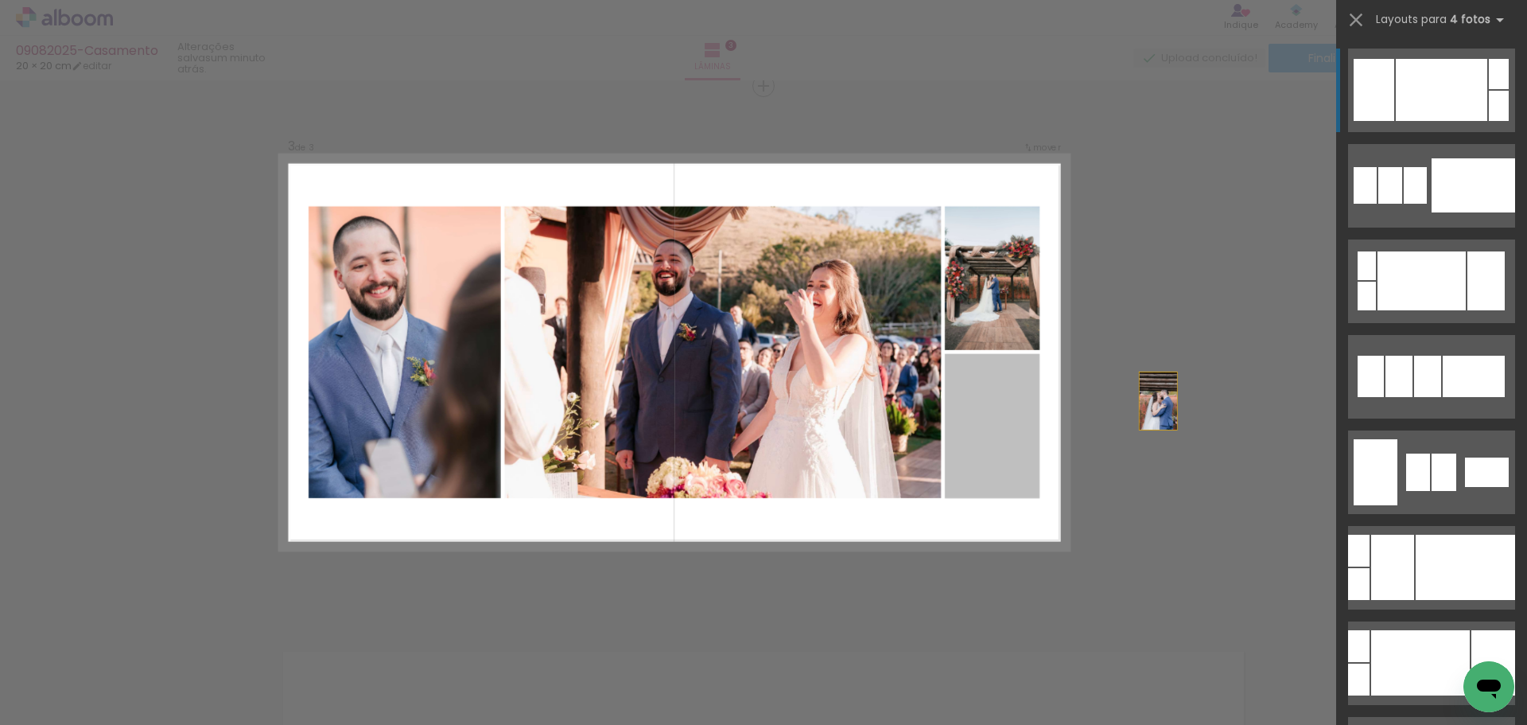
drag, startPoint x: 979, startPoint y: 434, endPoint x: 1194, endPoint y: 395, distance: 218.4
click at [1194, 395] on div "Inserir lâmina 1 de 3 Inserir lâmina 2 de 3 Inserir lâmina 3 de 3 Confirmar Can…" at bounding box center [763, 79] width 1527 height 2170
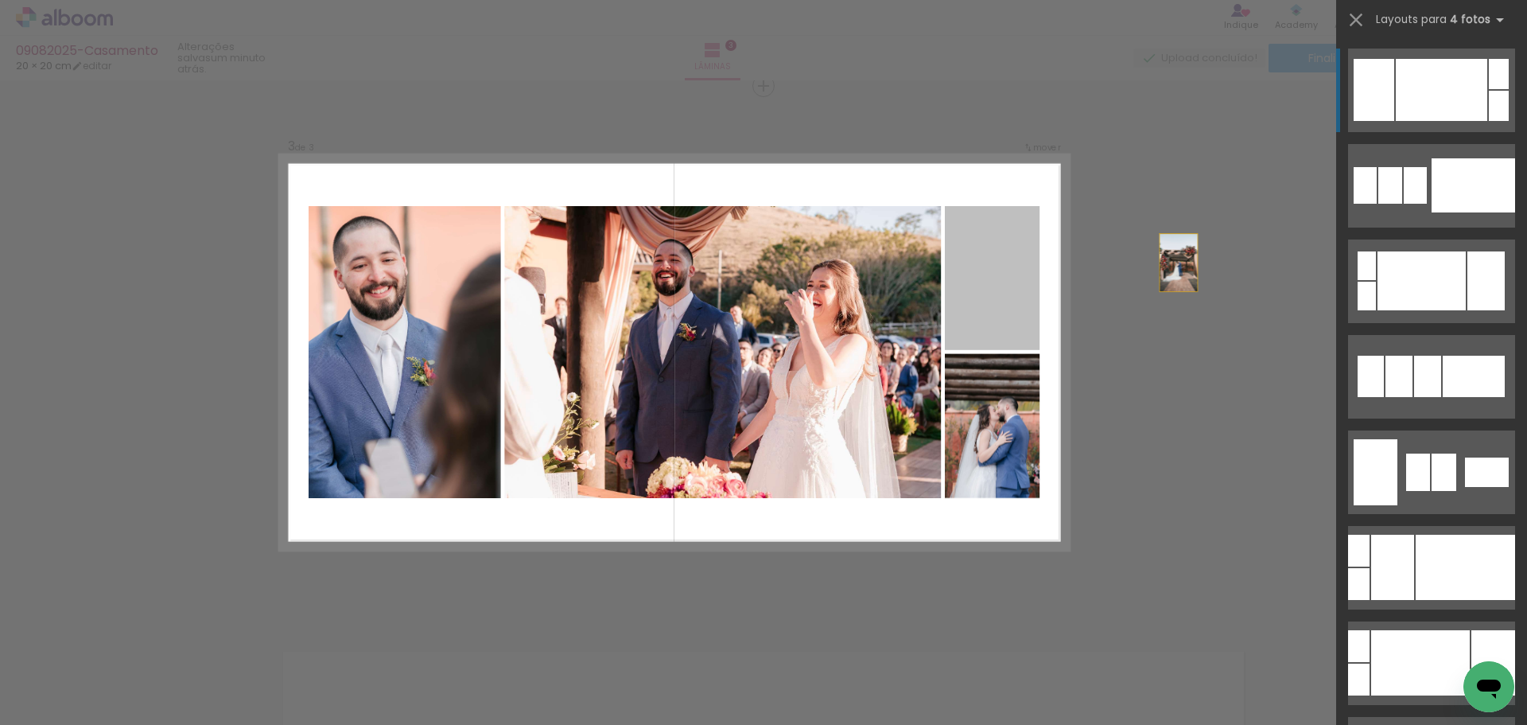
drag, startPoint x: 1006, startPoint y: 317, endPoint x: 1029, endPoint y: 334, distance: 29.1
click at [1216, 259] on div "Inserir lâmina 1 de 3 Inserir lâmina 2 de 3 Inserir lâmina 3 de 3 Confirmar Can…" at bounding box center [763, 79] width 1527 height 2170
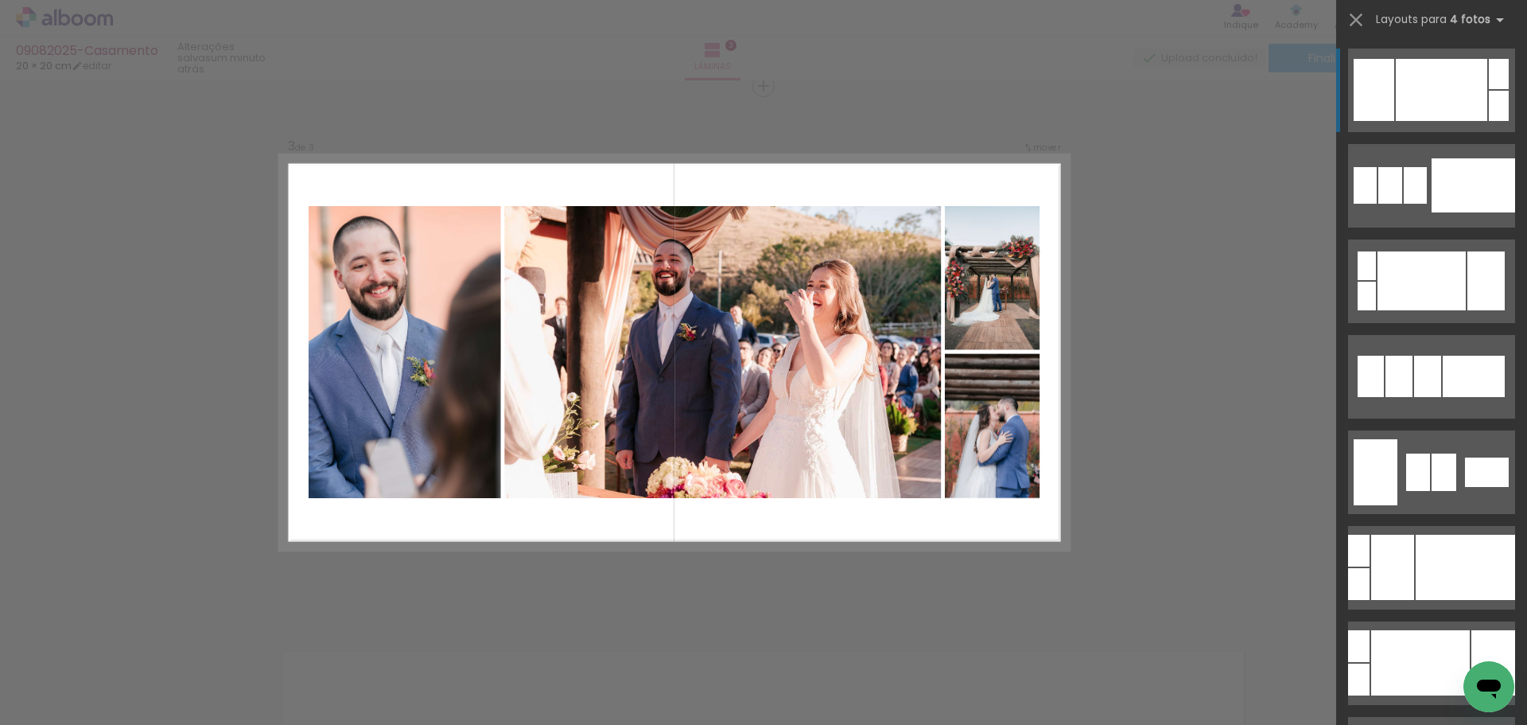
drag, startPoint x: 1188, startPoint y: 177, endPoint x: 1270, endPoint y: 156, distance: 84.7
click at [1270, 155] on div "Inserir lâmina 1 de 3 Inserir lâmina 2 de 3 Inserir lâmina 3 de 3 Confirmar Can…" at bounding box center [763, 79] width 1527 height 2170
click at [1263, 165] on div "Confirmar Cancelar" at bounding box center [763, 79] width 1527 height 2170
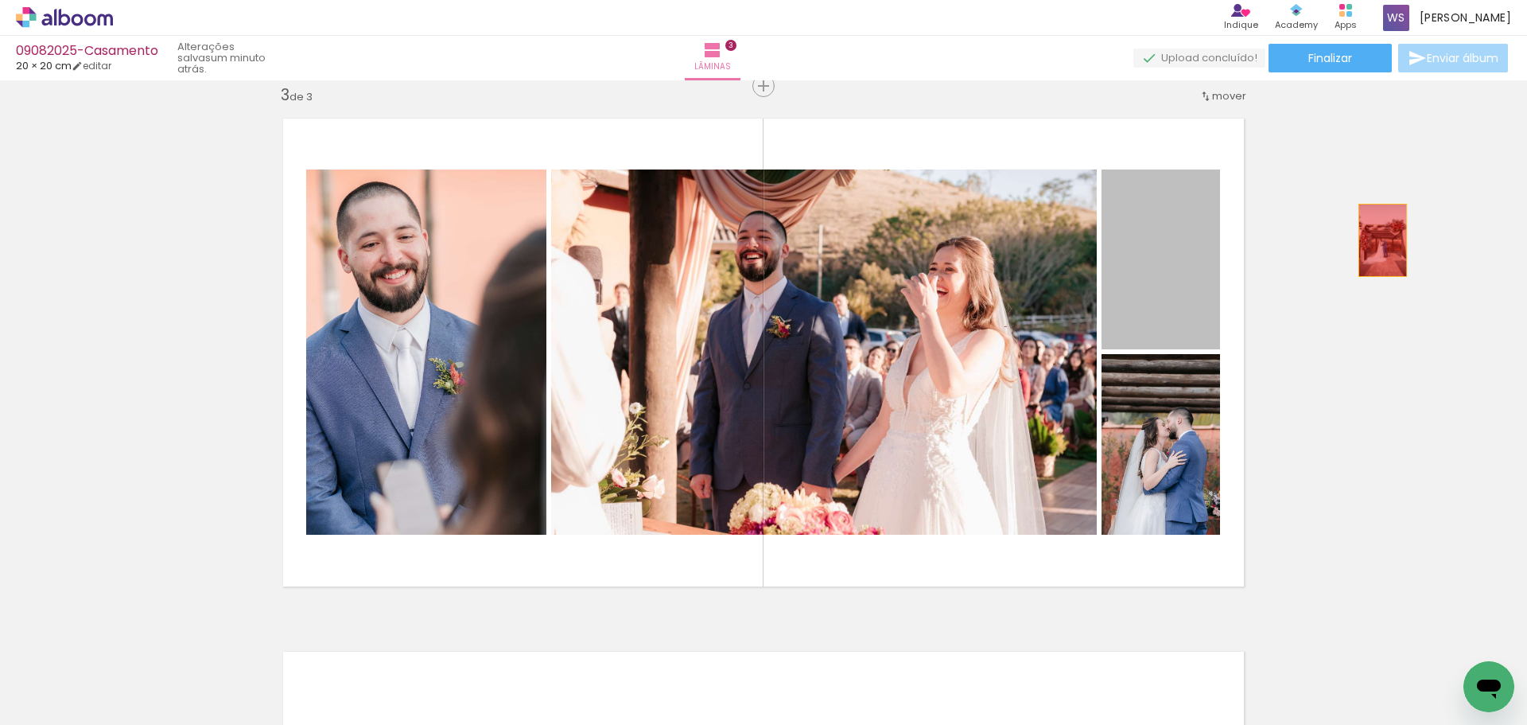
drag, startPoint x: 1261, startPoint y: 266, endPoint x: 1113, endPoint y: 482, distance: 262.1
click at [1383, 239] on div "Inserir lâmina 1 de 3 Inserir lâmina 2 de 3 Inserir lâmina 3 de 3" at bounding box center [763, 65] width 1527 height 2133
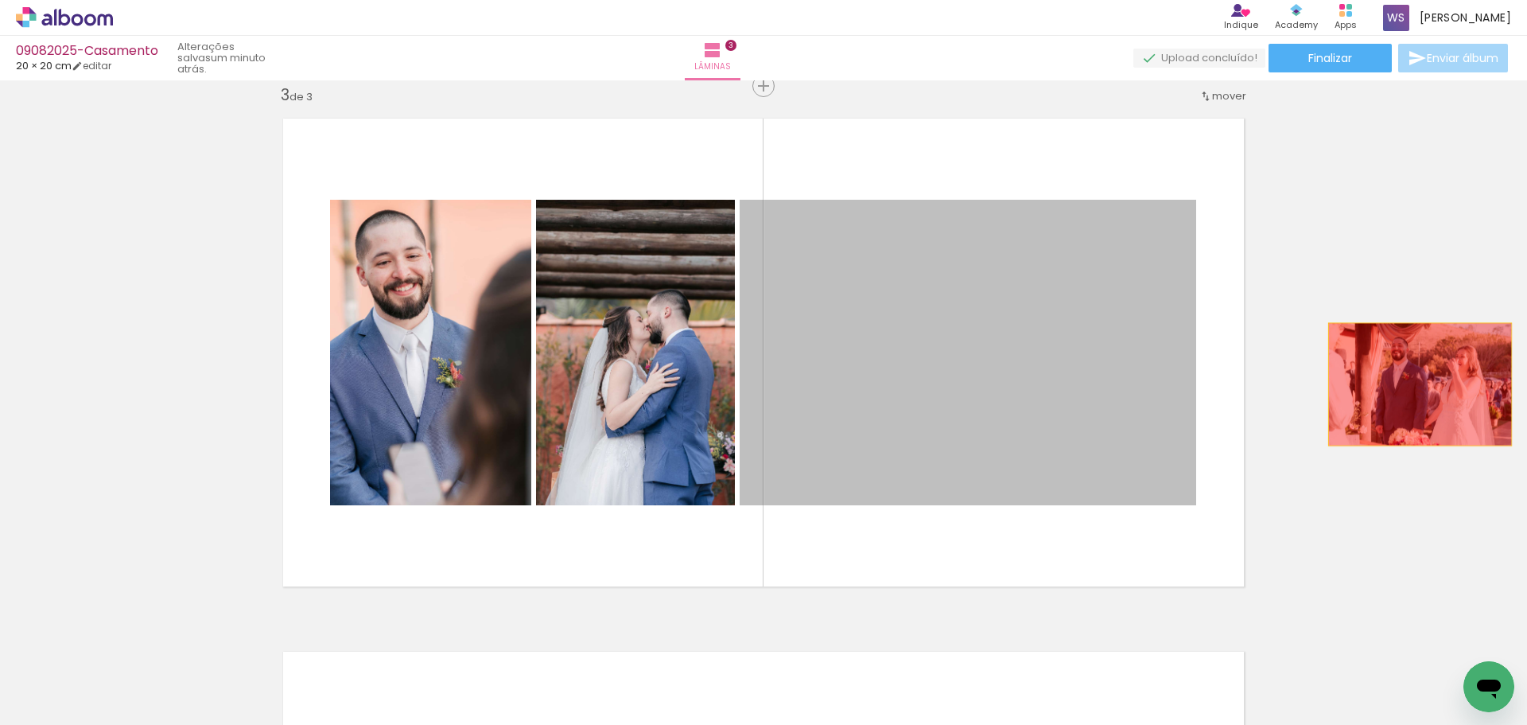
drag, startPoint x: 1130, startPoint y: 445, endPoint x: 1414, endPoint y: 384, distance: 291.2
click at [1414, 384] on div "Inserir lâmina 1 de 3 Inserir lâmina 2 de 3 Inserir lâmina 3 de 3" at bounding box center [763, 65] width 1527 height 2133
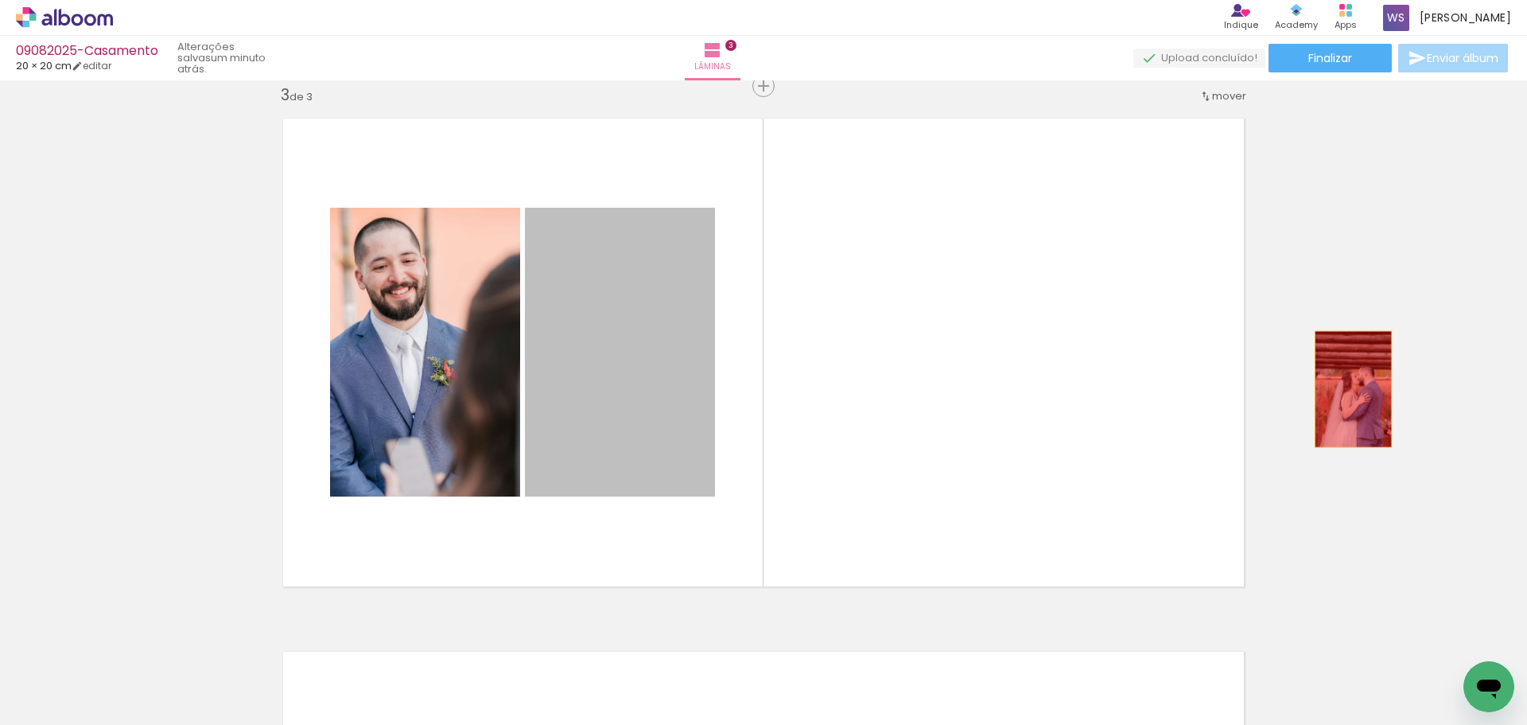
drag, startPoint x: 643, startPoint y: 422, endPoint x: 1348, endPoint y: 389, distance: 705.6
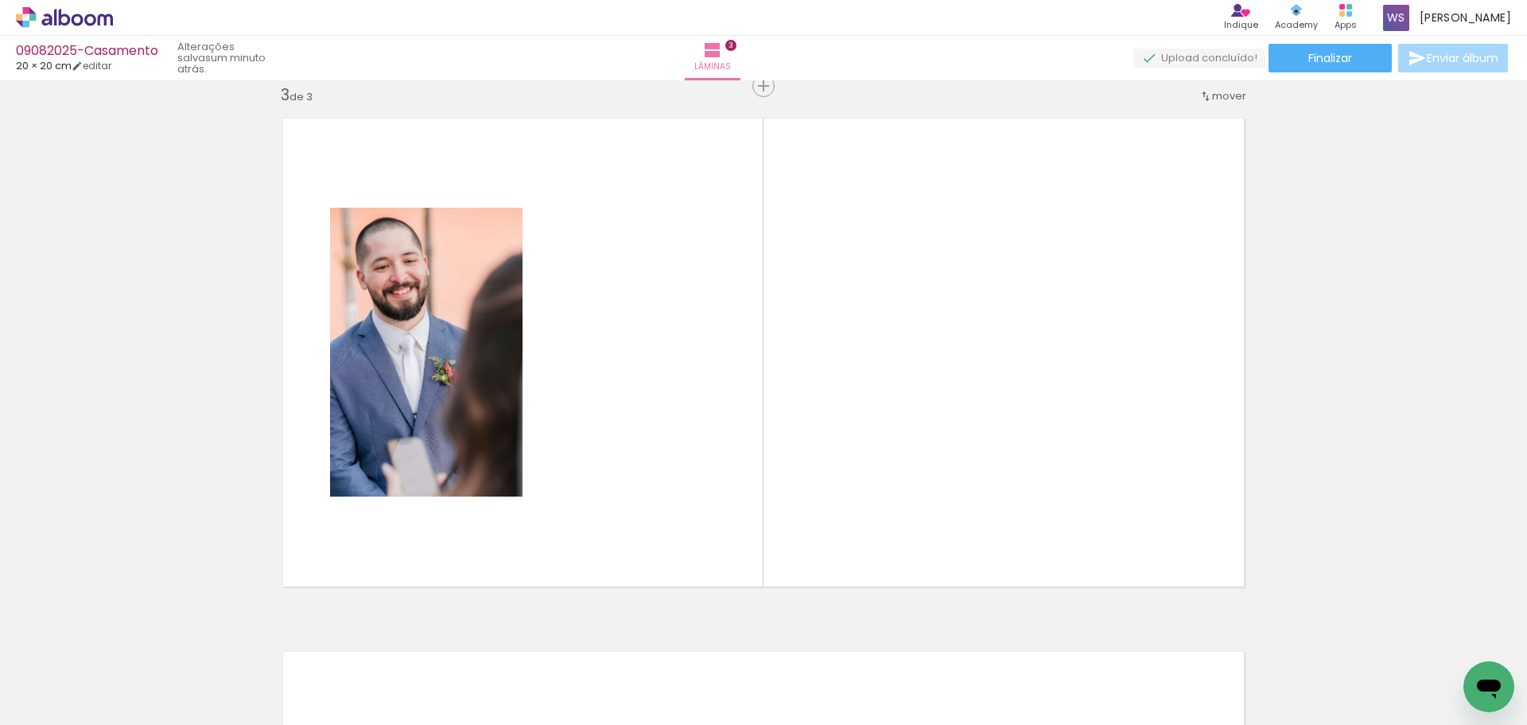
scroll to position [0, 1702]
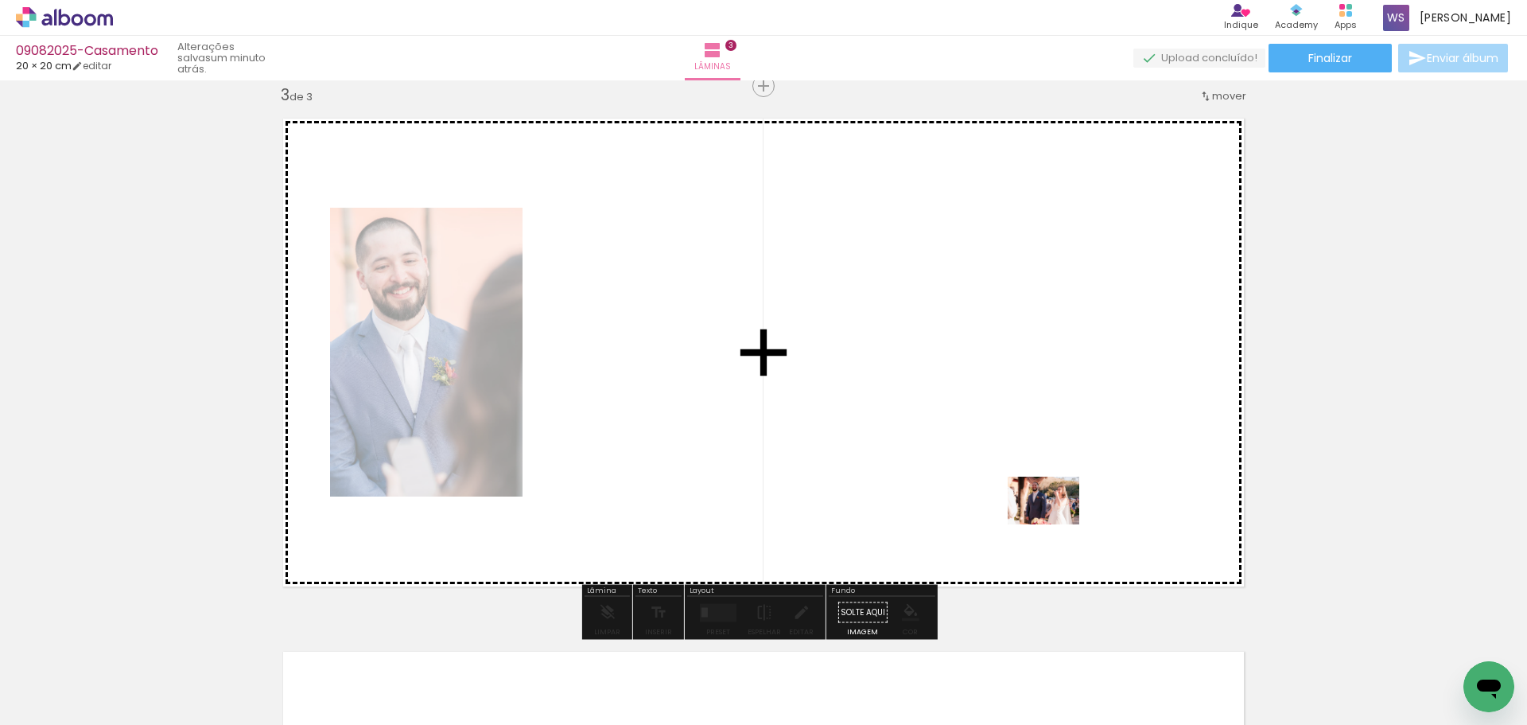
drag, startPoint x: 1032, startPoint y: 685, endPoint x: 1056, endPoint y: 524, distance: 162.5
click at [1056, 524] on quentale-workspace at bounding box center [763, 362] width 1527 height 725
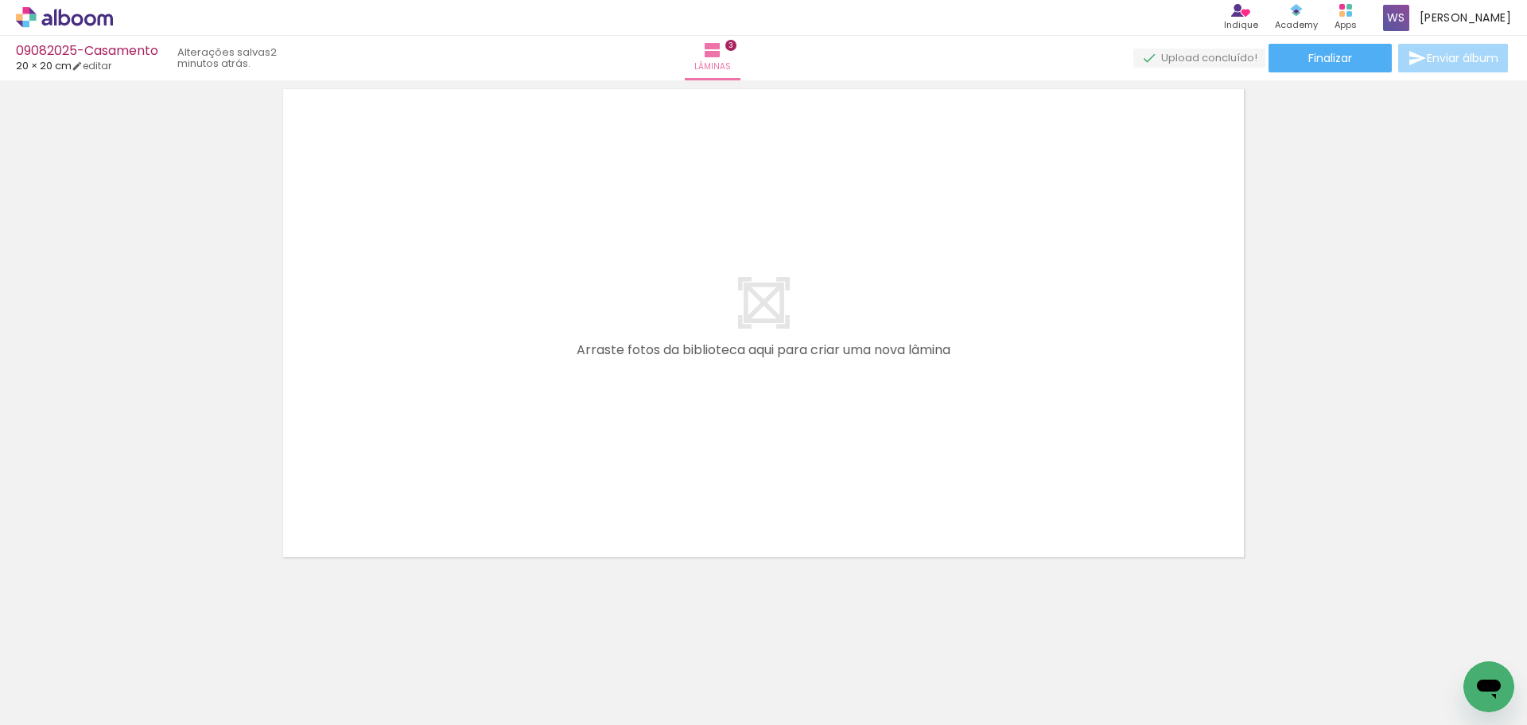
scroll to position [0, 0]
drag, startPoint x: 789, startPoint y: 683, endPoint x: 585, endPoint y: 702, distance: 205.3
click at [730, 407] on quentale-workspace at bounding box center [763, 362] width 1527 height 725
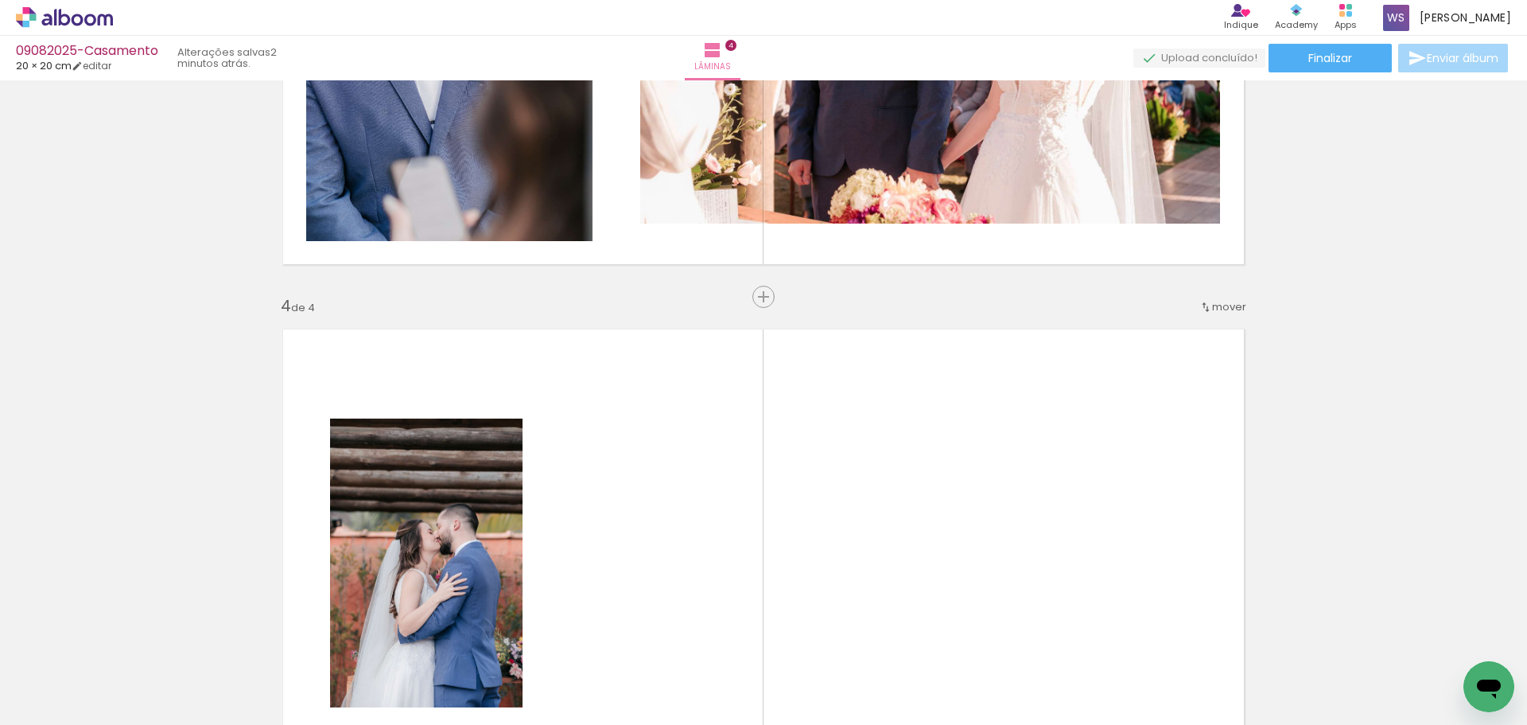
scroll to position [1302, 0]
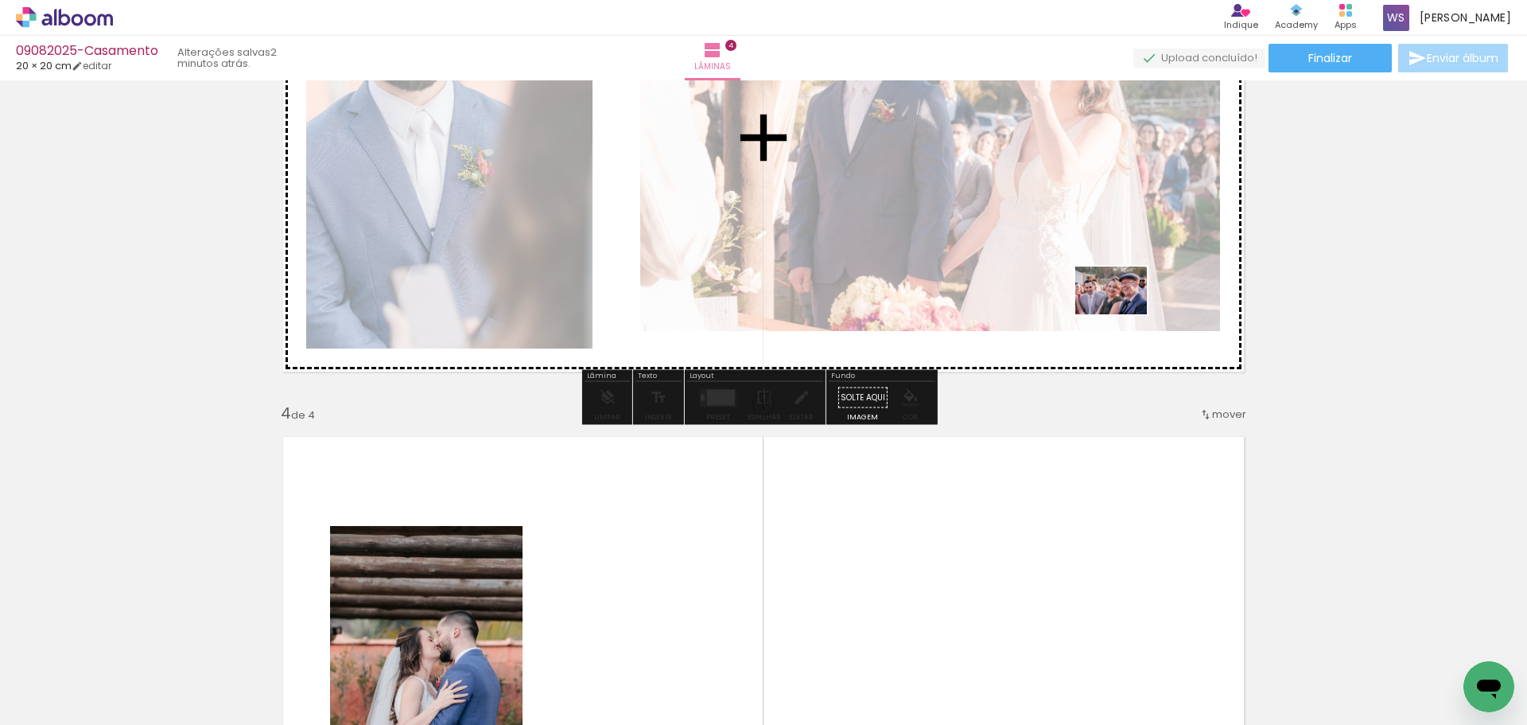
drag, startPoint x: 1084, startPoint y: 670, endPoint x: 1123, endPoint y: 315, distance: 357.0
click at [1123, 315] on quentale-workspace at bounding box center [763, 362] width 1527 height 725
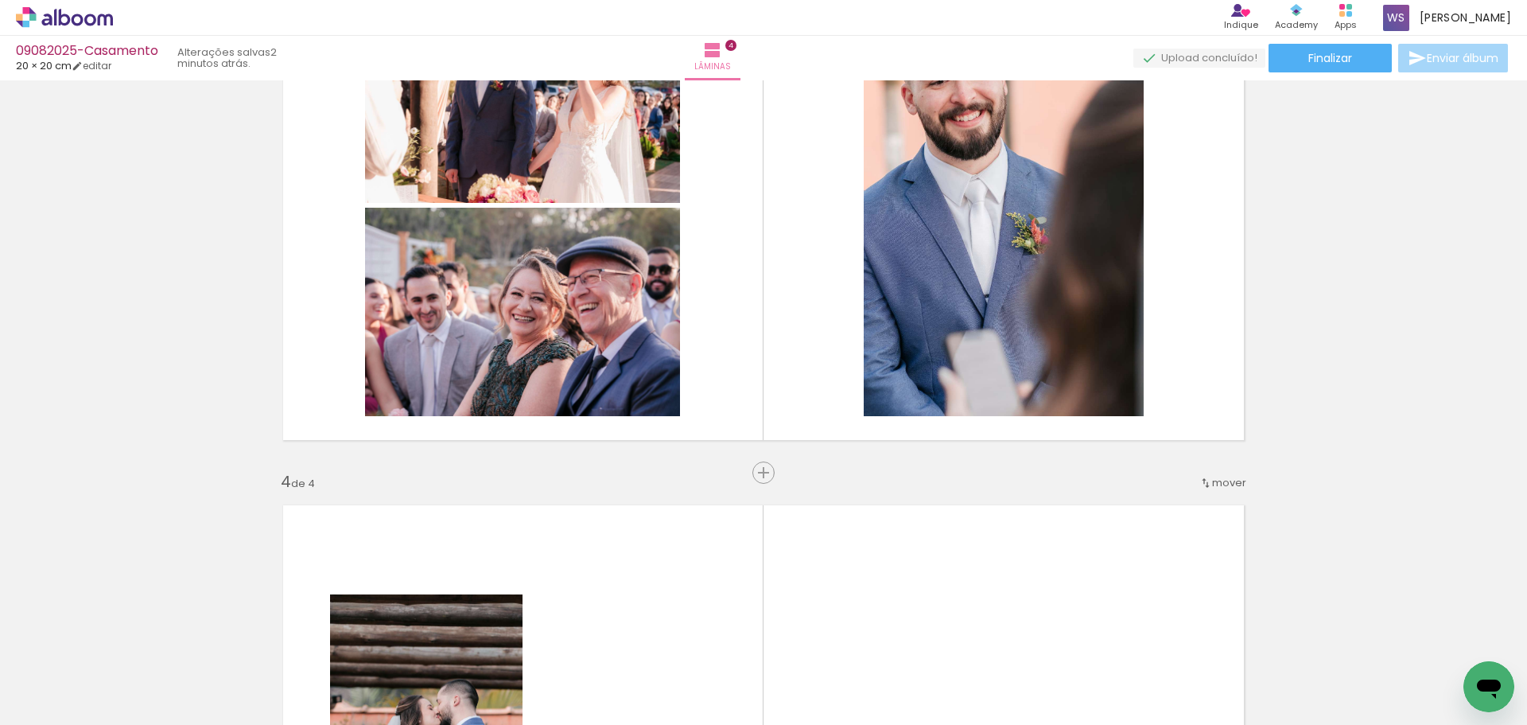
scroll to position [1142, 0]
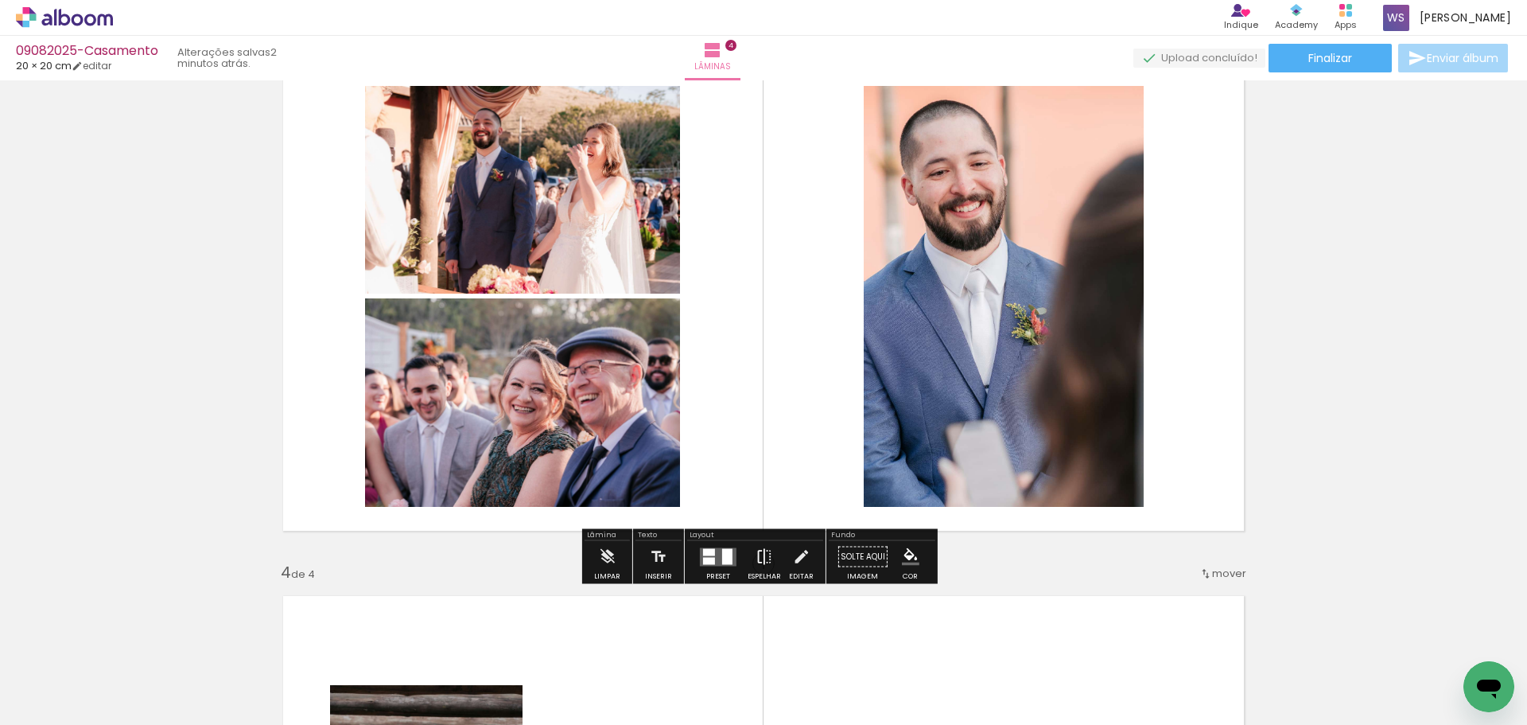
click at [768, 561] on iron-icon at bounding box center [765, 557] width 18 height 32
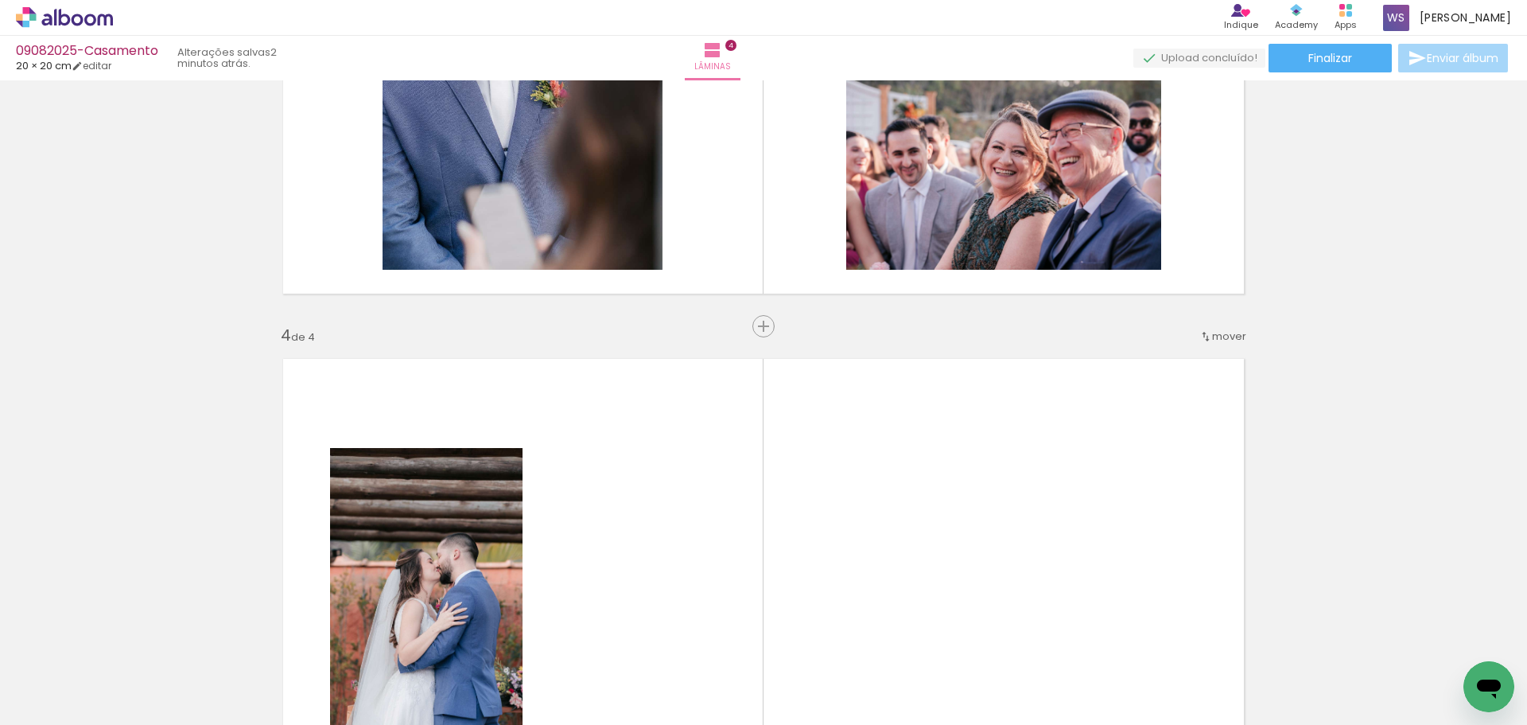
scroll to position [1381, 0]
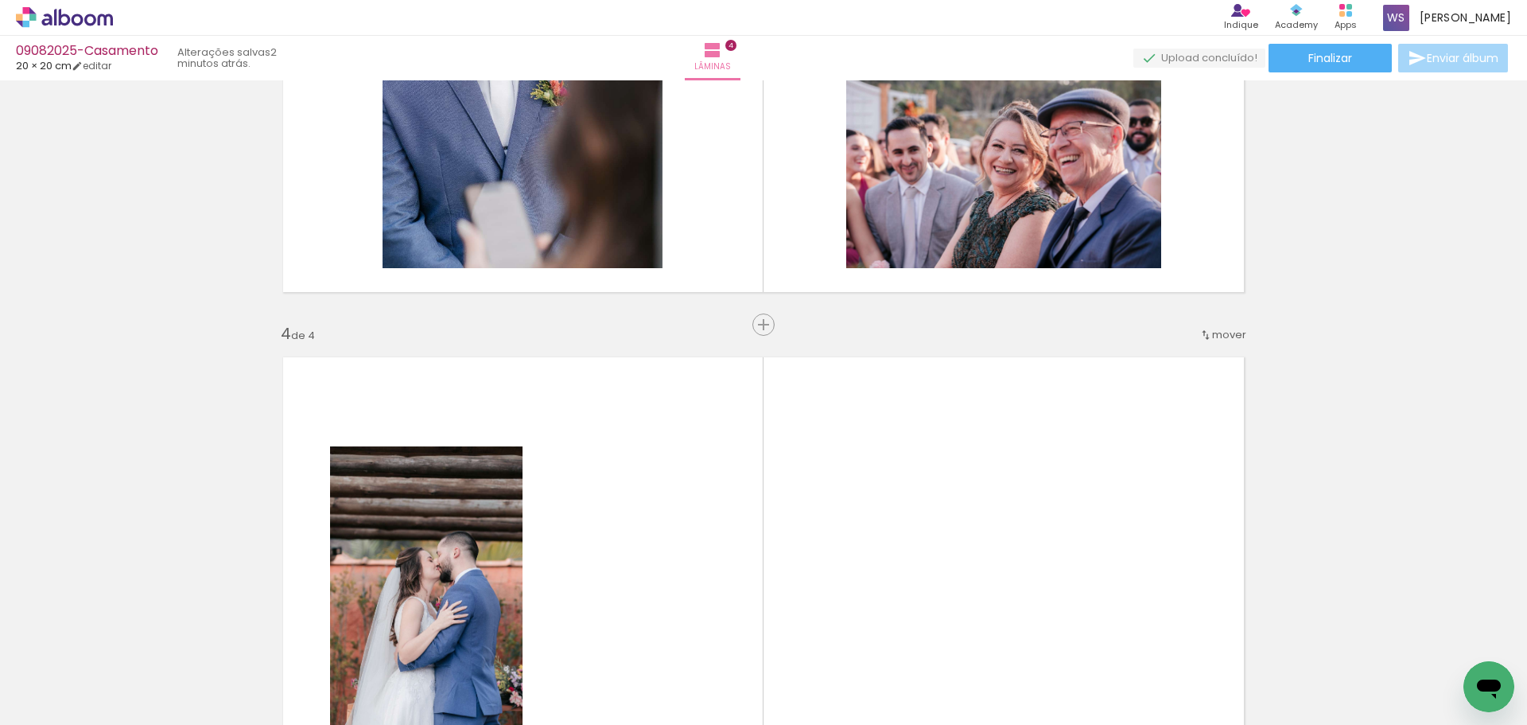
drag, startPoint x: 976, startPoint y: 679, endPoint x: 1006, endPoint y: 516, distance: 165.9
click at [1006, 516] on quentale-workspace at bounding box center [763, 362] width 1527 height 725
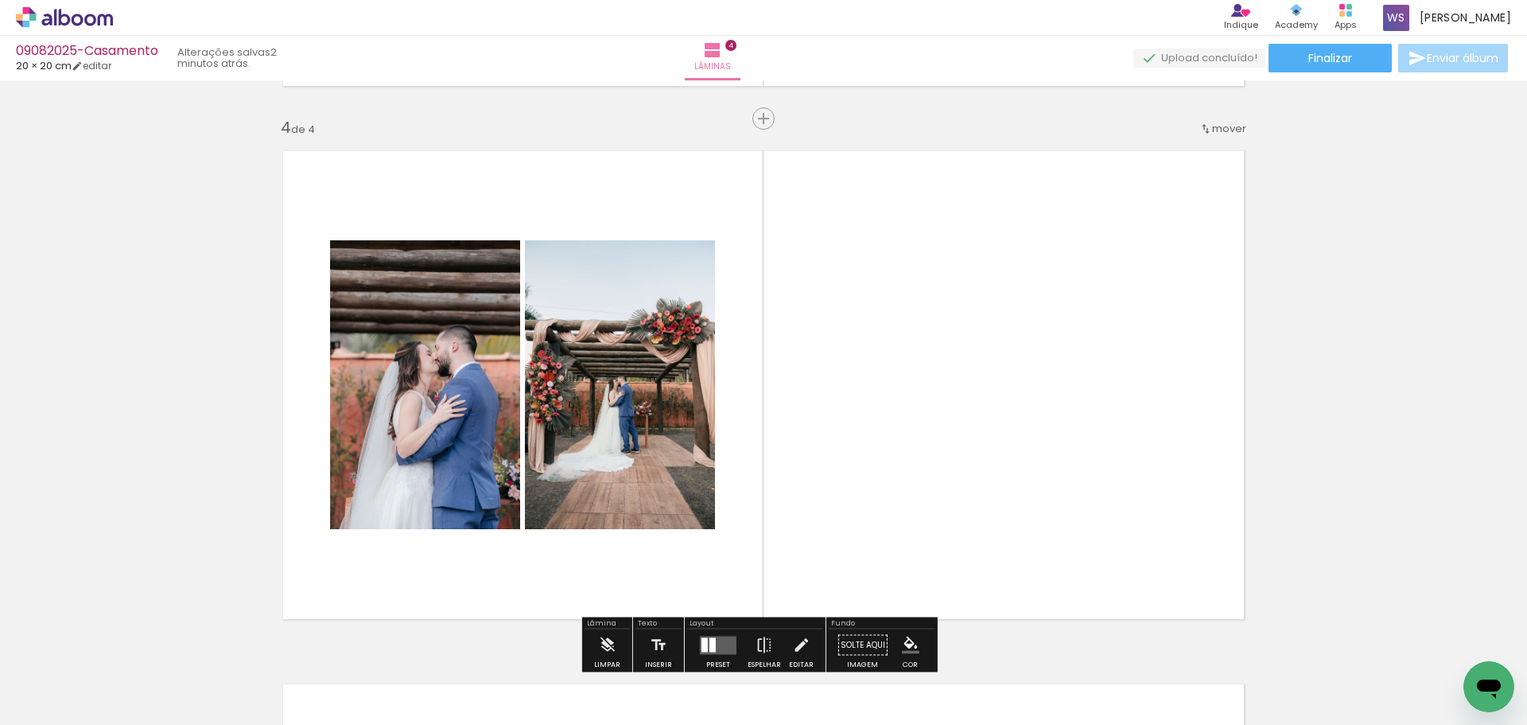
scroll to position [1620, 0]
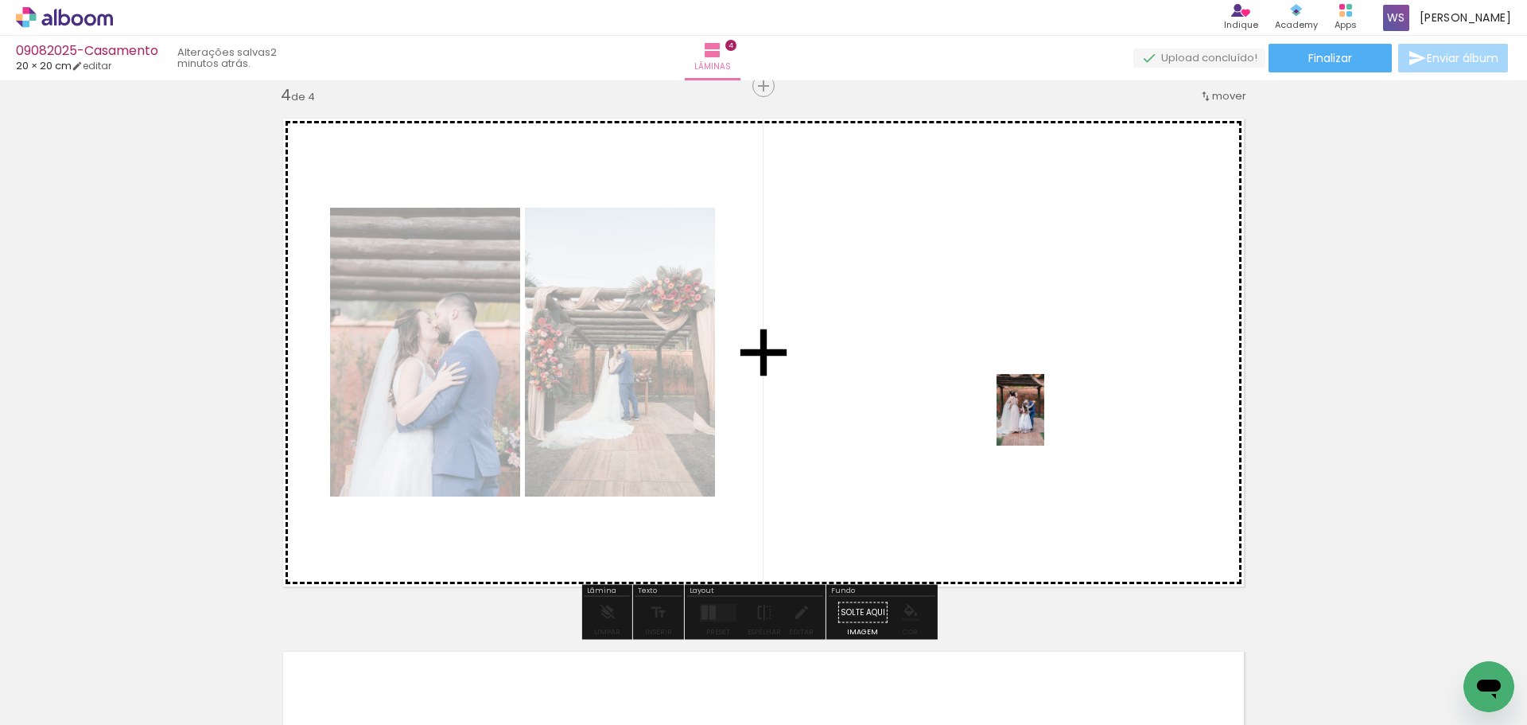
drag, startPoint x: 881, startPoint y: 691, endPoint x: 1045, endPoint y: 422, distance: 315.2
click at [1045, 422] on quentale-workspace at bounding box center [763, 362] width 1527 height 725
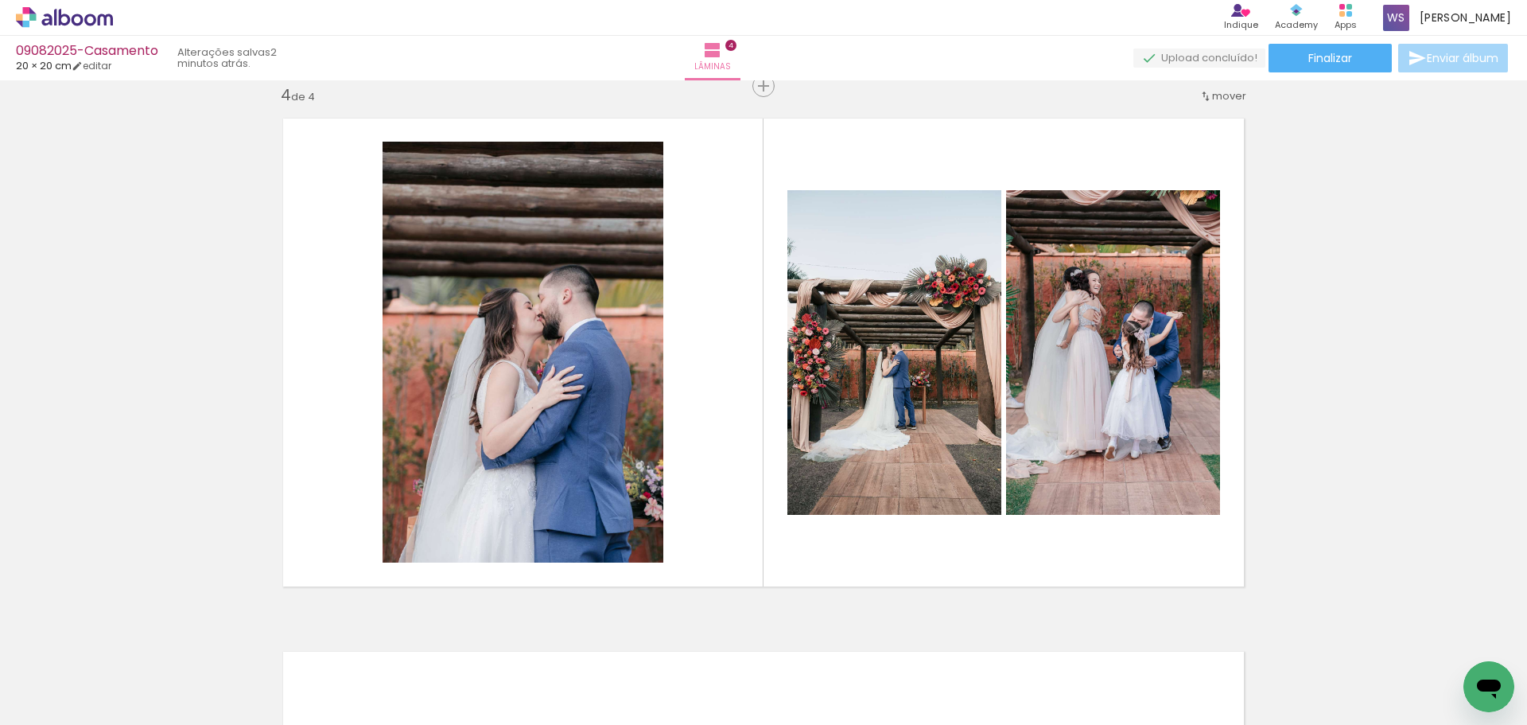
scroll to position [0, 188]
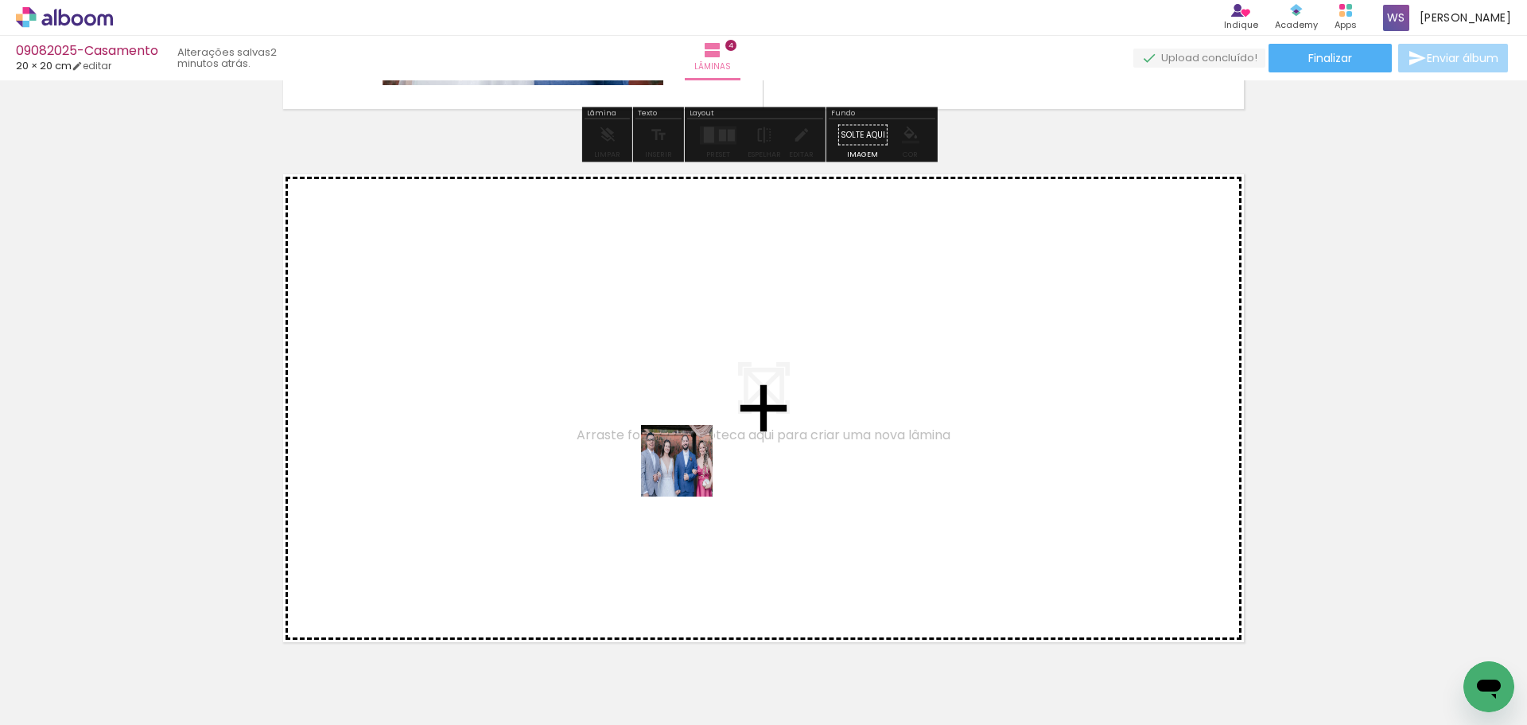
drag, startPoint x: 689, startPoint y: 473, endPoint x: 835, endPoint y: 698, distance: 268.5
click at [693, 454] on quentale-workspace at bounding box center [763, 362] width 1527 height 725
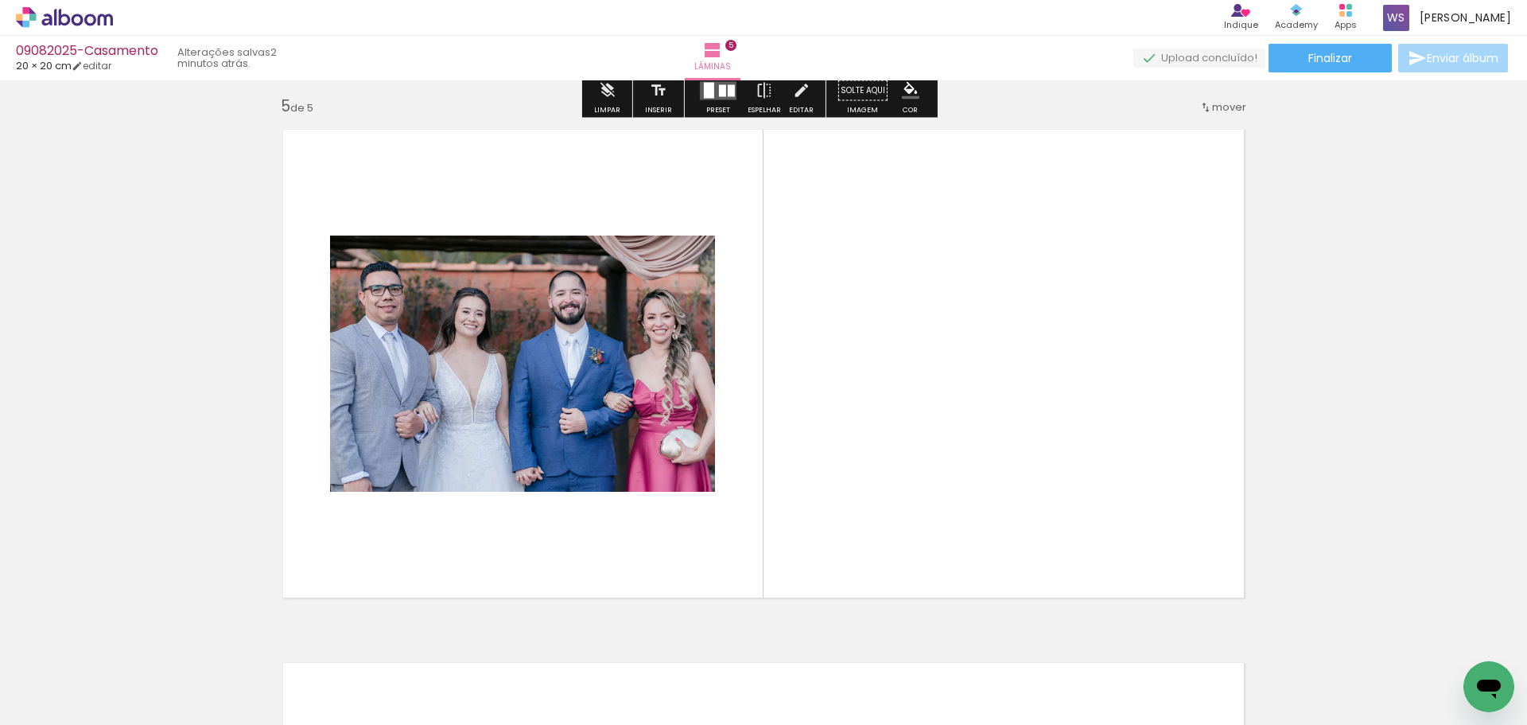
scroll to position [2153, 0]
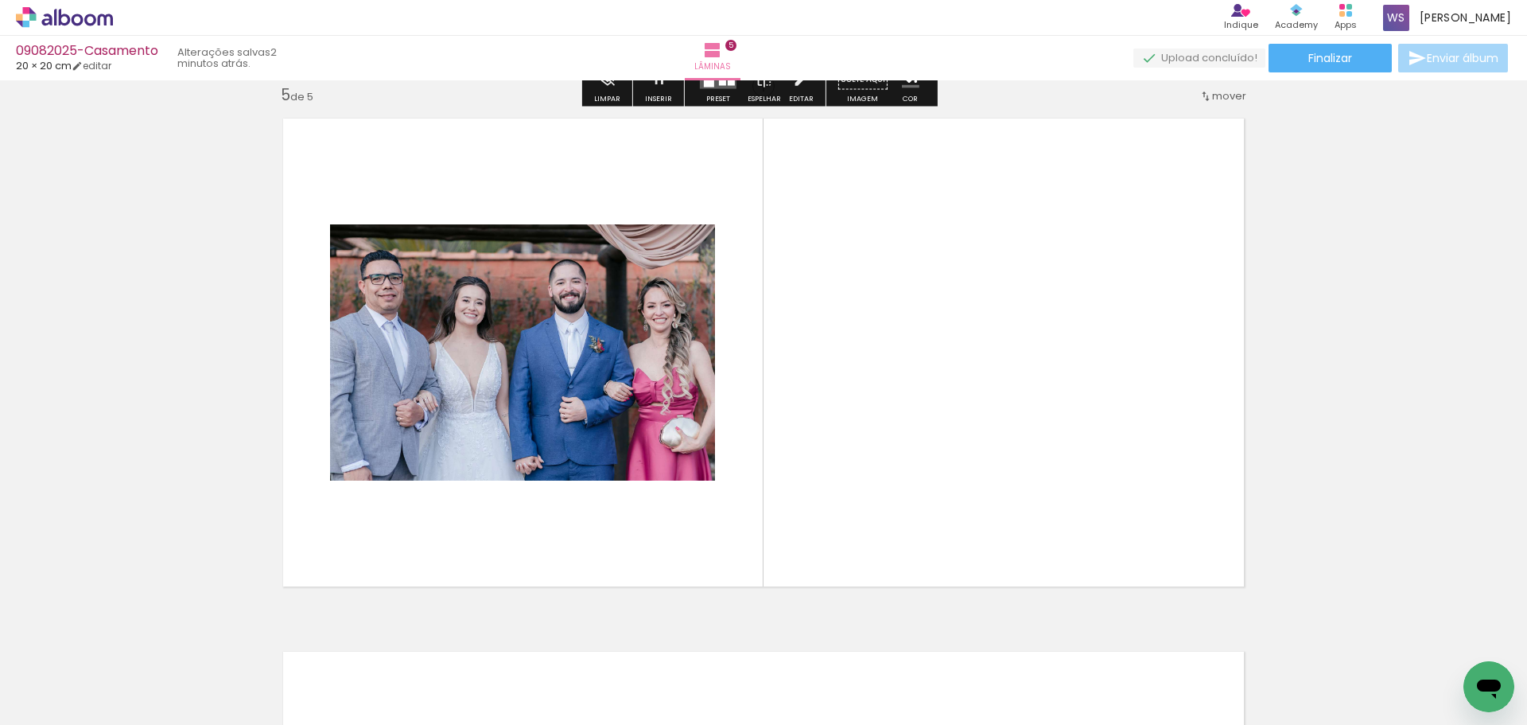
drag, startPoint x: 778, startPoint y: 680, endPoint x: 881, endPoint y: 560, distance: 158.0
click at [852, 432] on quentale-workspace at bounding box center [763, 362] width 1527 height 725
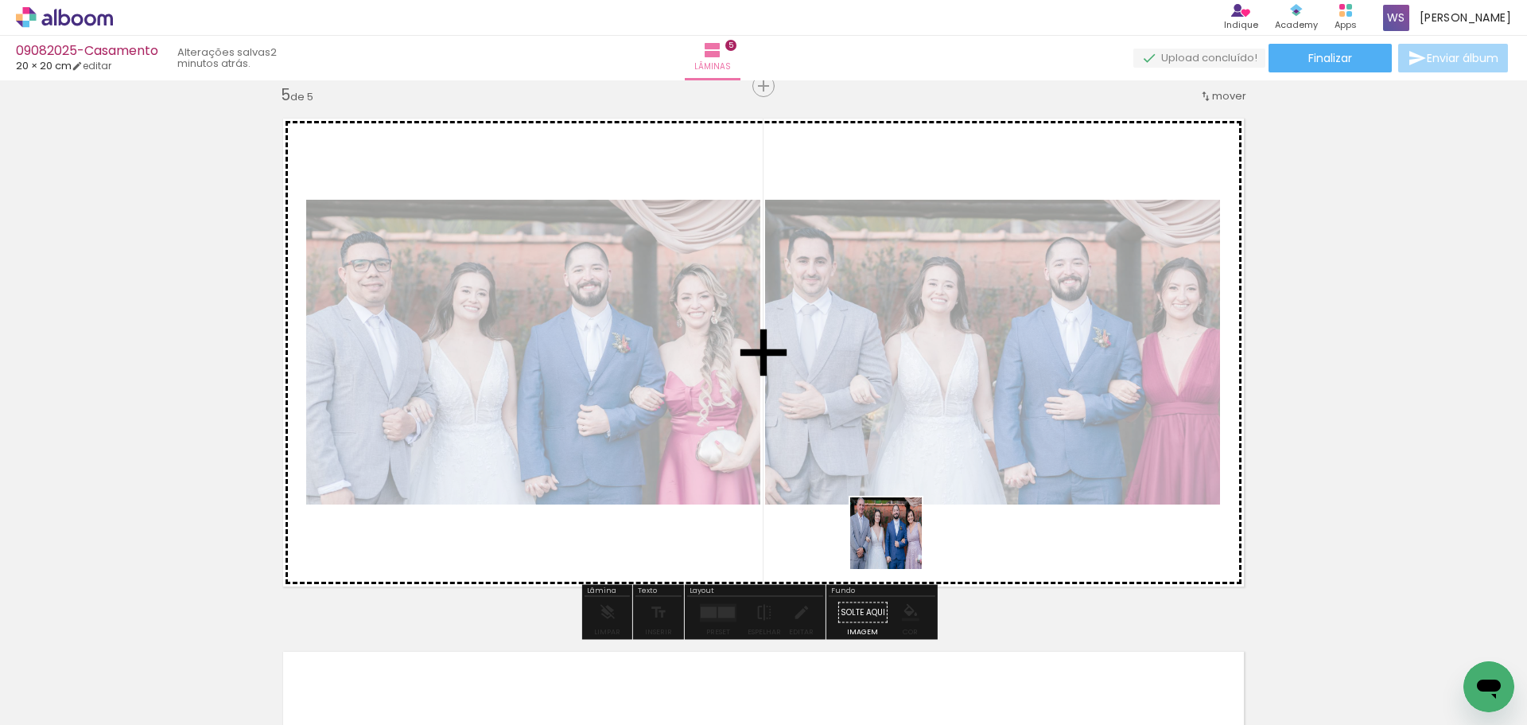
drag, startPoint x: 889, startPoint y: 664, endPoint x: 923, endPoint y: 395, distance: 271.8
click at [923, 395] on quentale-workspace at bounding box center [763, 362] width 1527 height 725
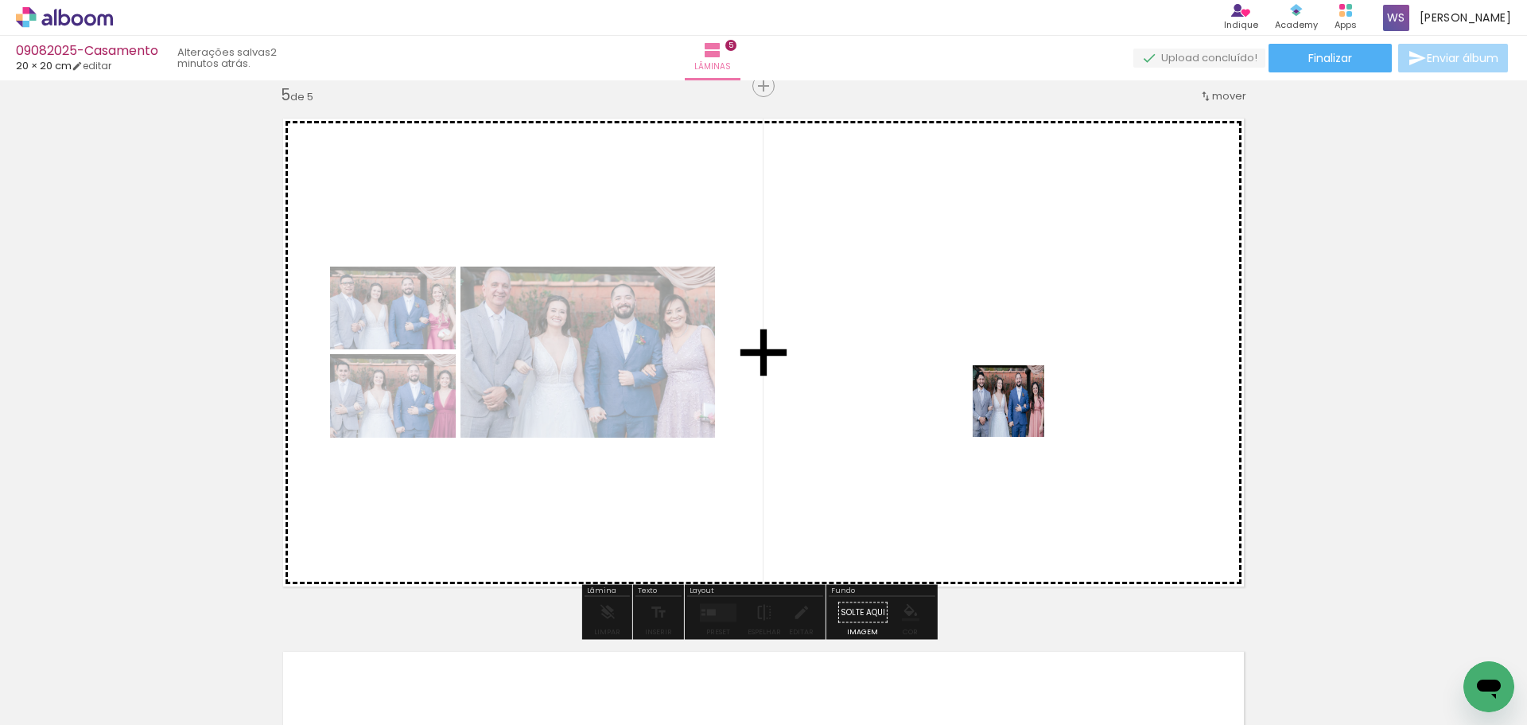
drag, startPoint x: 973, startPoint y: 686, endPoint x: 1070, endPoint y: 698, distance: 97.8
click at [1021, 412] on quentale-workspace at bounding box center [763, 362] width 1527 height 725
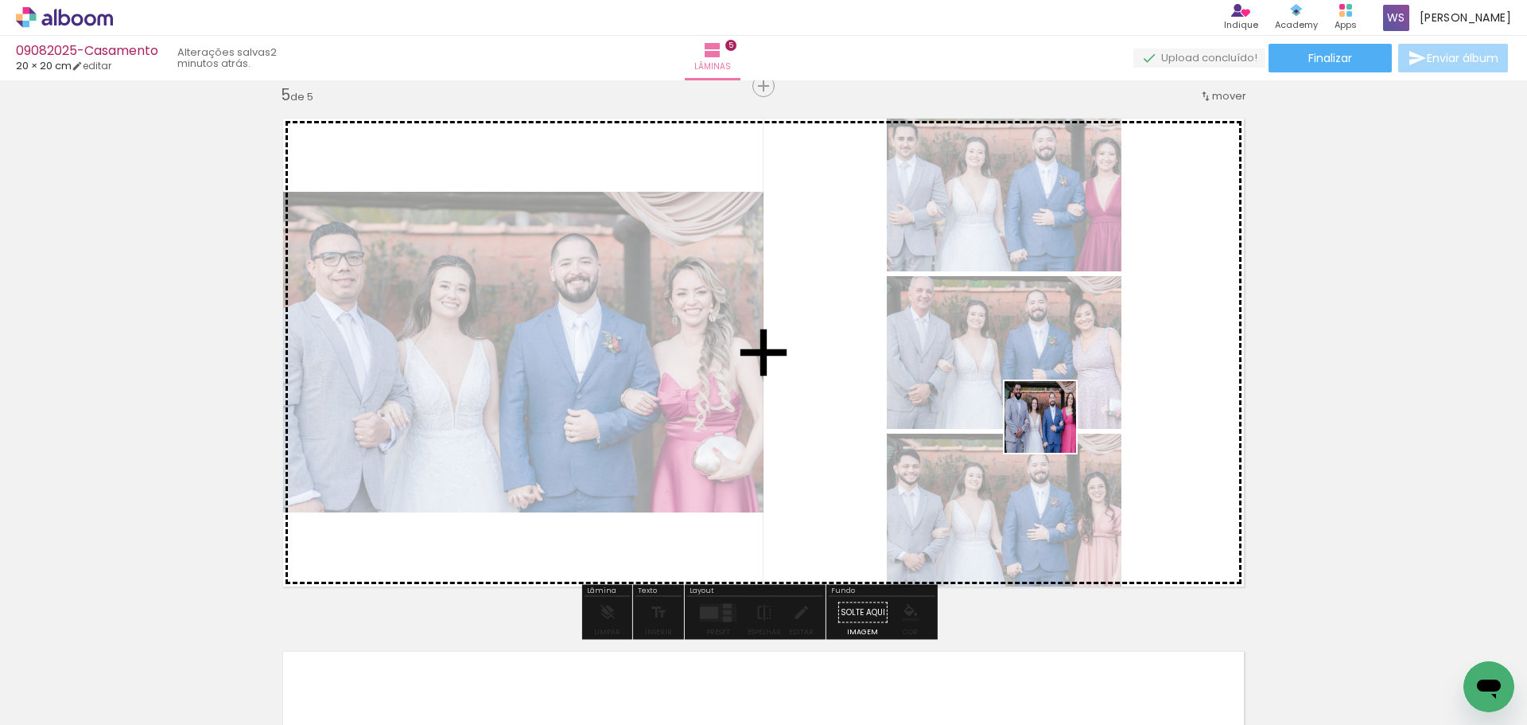
drag, startPoint x: 1057, startPoint y: 466, endPoint x: 1139, endPoint y: 695, distance: 243.3
click at [1053, 428] on quentale-workspace at bounding box center [763, 362] width 1527 height 725
